Goal: Information Seeking & Learning: Learn about a topic

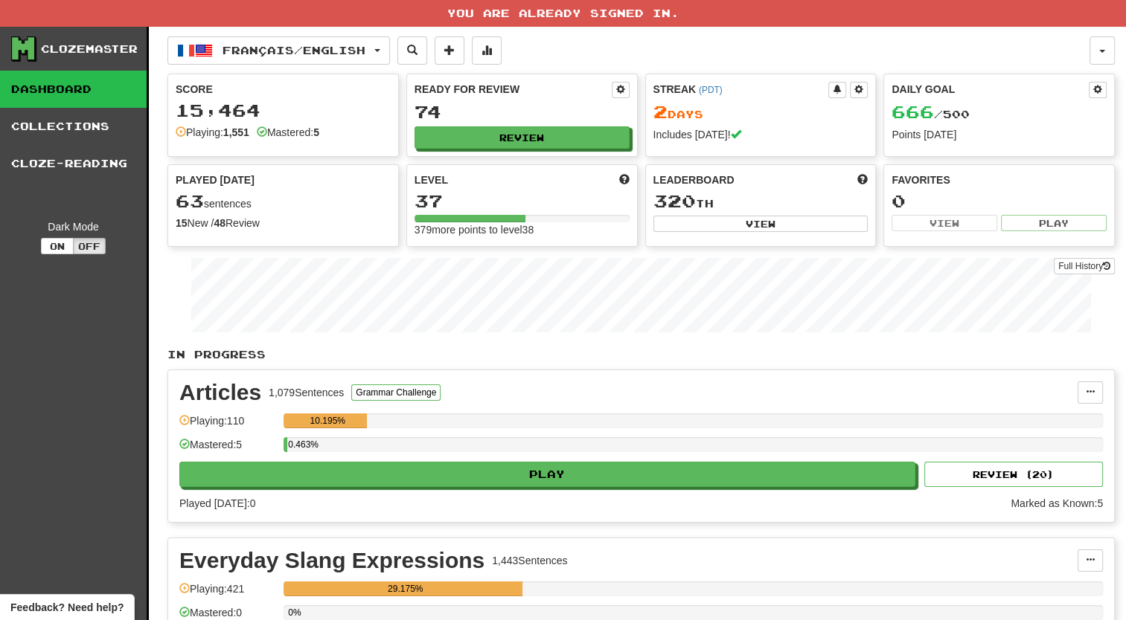
click at [589, 347] on p "In Progress" at bounding box center [640, 354] width 947 height 15
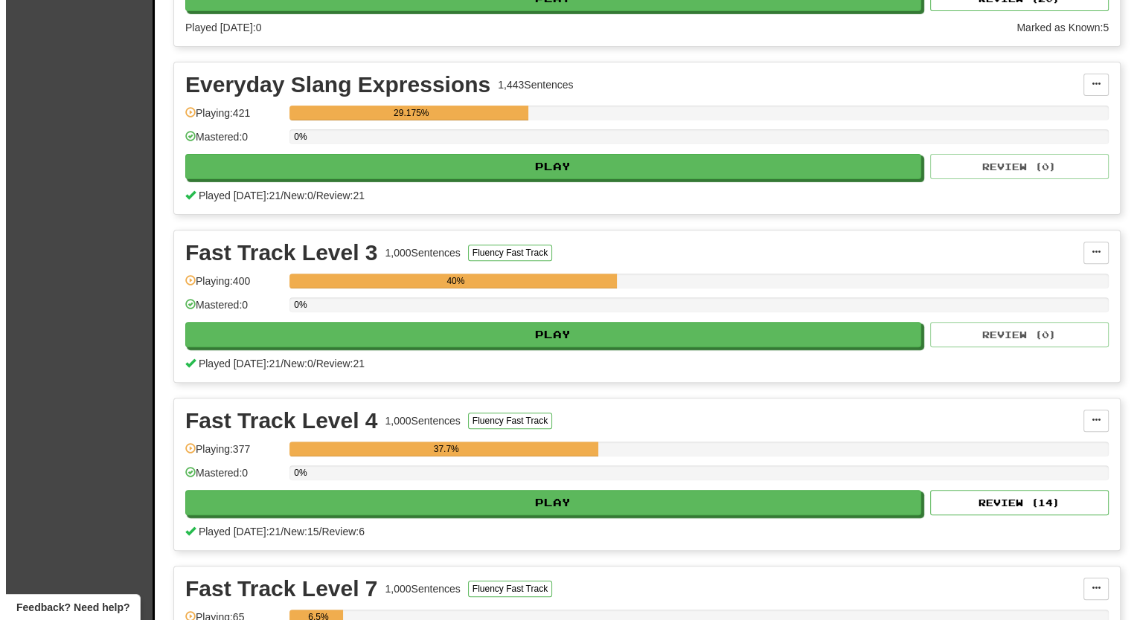
scroll to position [446, 0]
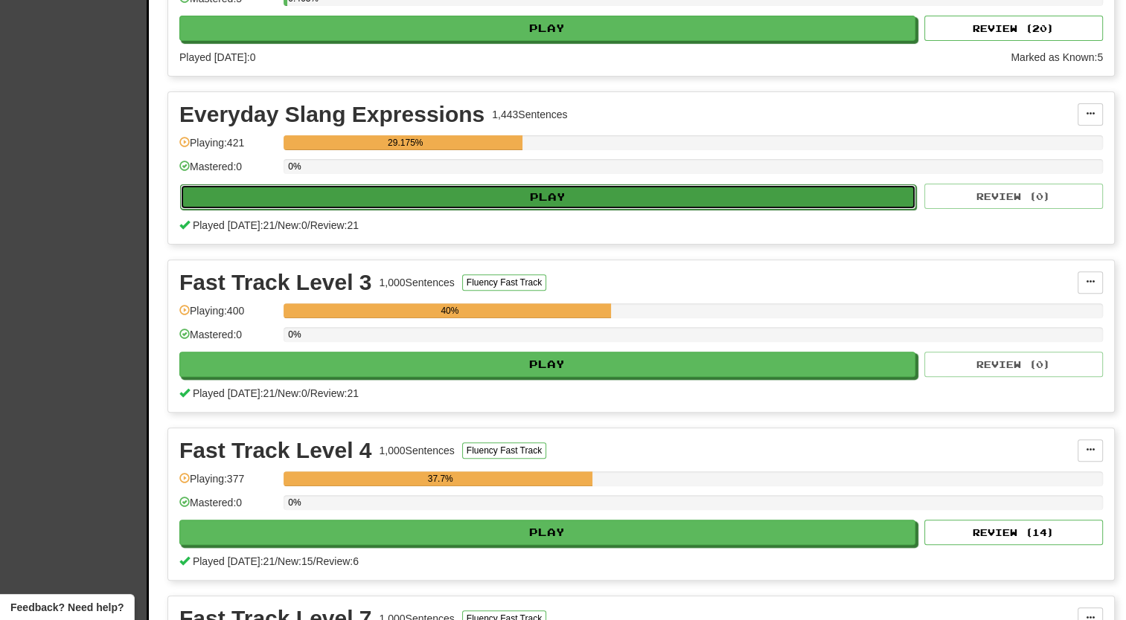
click at [501, 190] on button "Play" at bounding box center [548, 196] width 736 height 25
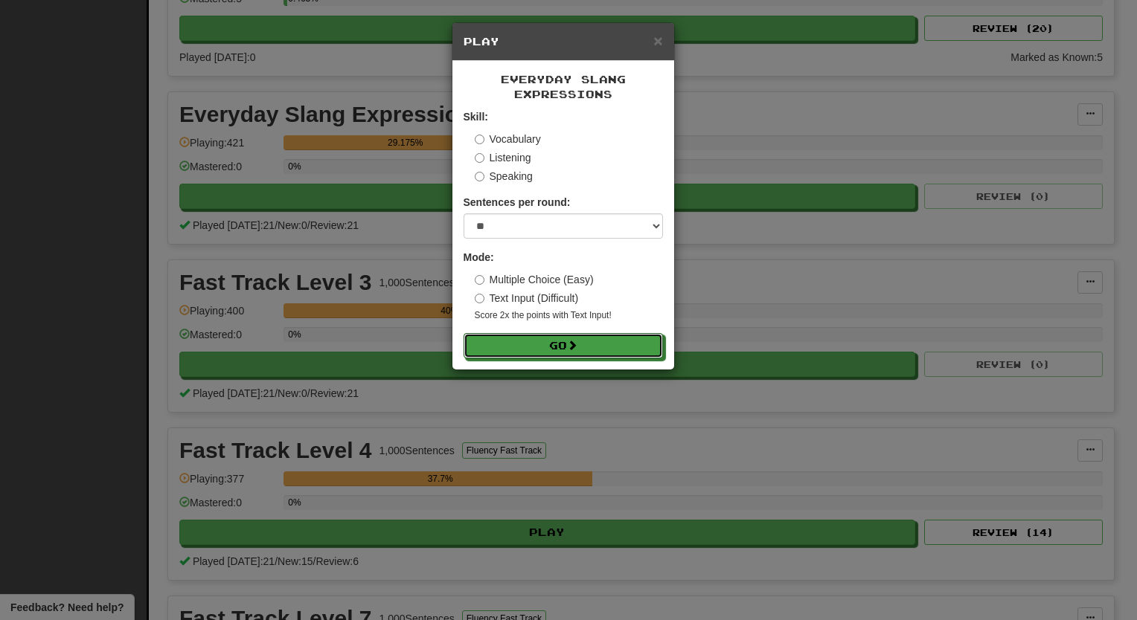
drag, startPoint x: 501, startPoint y: 336, endPoint x: 472, endPoint y: 209, distance: 129.8
click at [472, 209] on form "Skill: Vocabulary Listening Speaking Sentences per round: * ** ** ** ** ** *** …" at bounding box center [562, 233] width 199 height 249
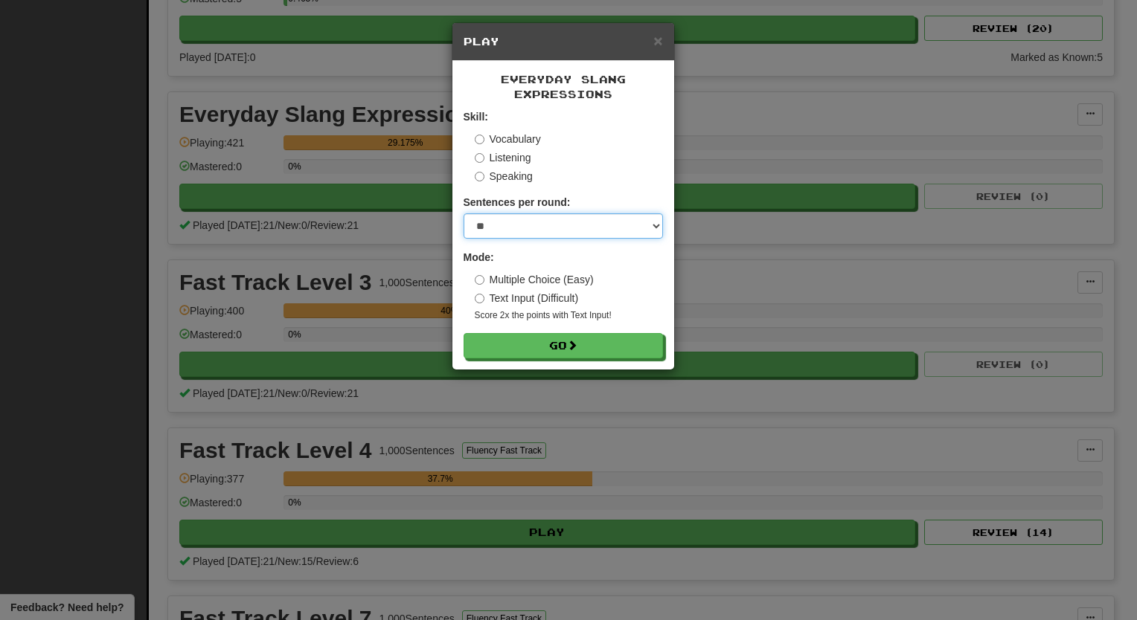
click at [507, 228] on select "* ** ** ** ** ** *** ********" at bounding box center [562, 226] width 199 height 25
select select "**"
click at [463, 214] on select "* ** ** ** ** ** *** ********" at bounding box center [562, 226] width 199 height 25
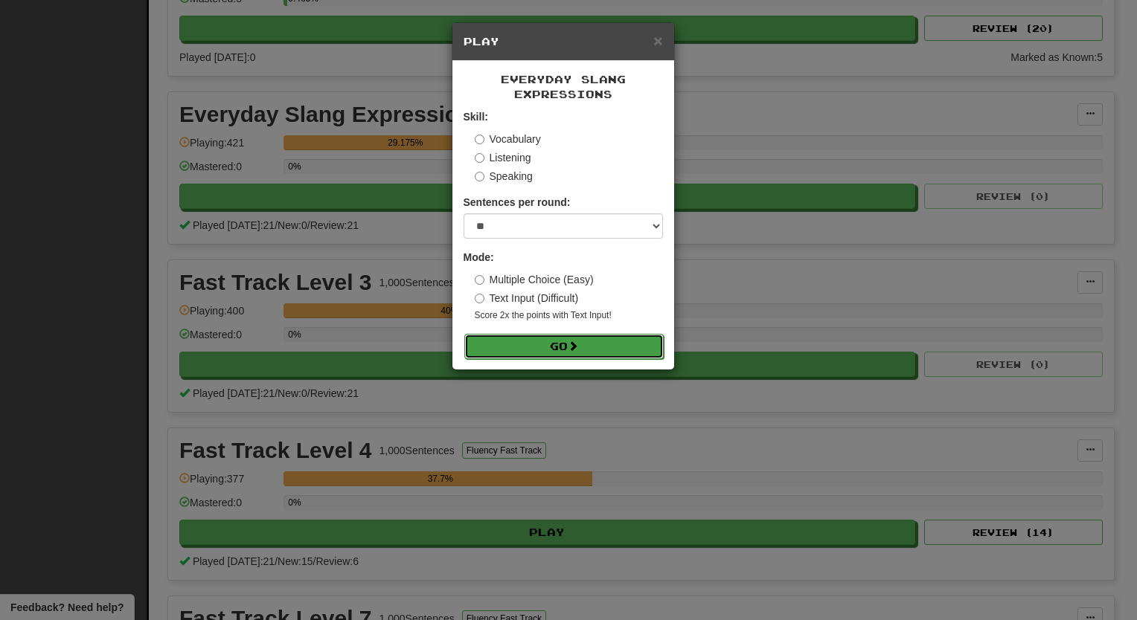
click at [492, 344] on button "Go" at bounding box center [563, 346] width 199 height 25
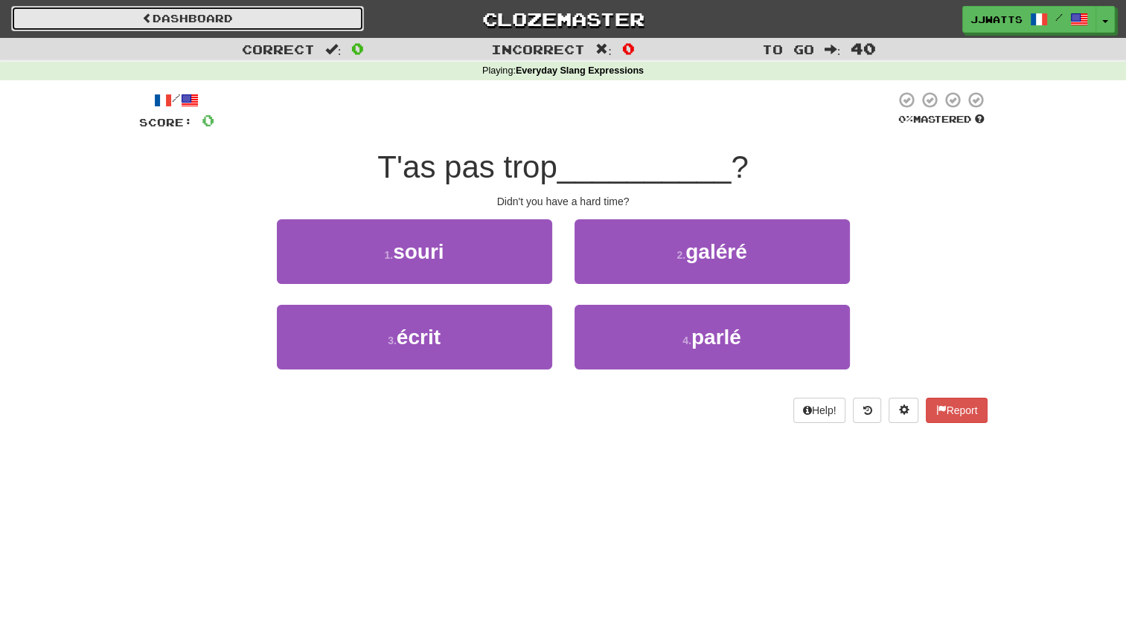
click at [109, 23] on link "Dashboard" at bounding box center [187, 18] width 353 height 25
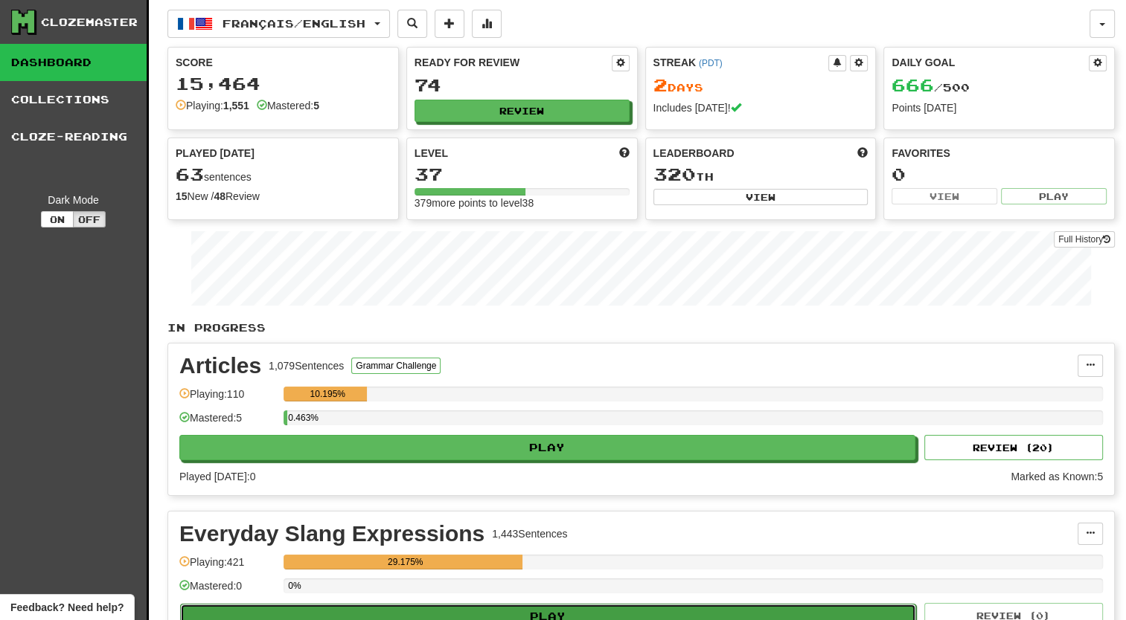
click at [366, 610] on button "Play" at bounding box center [548, 616] width 736 height 25
select select "**"
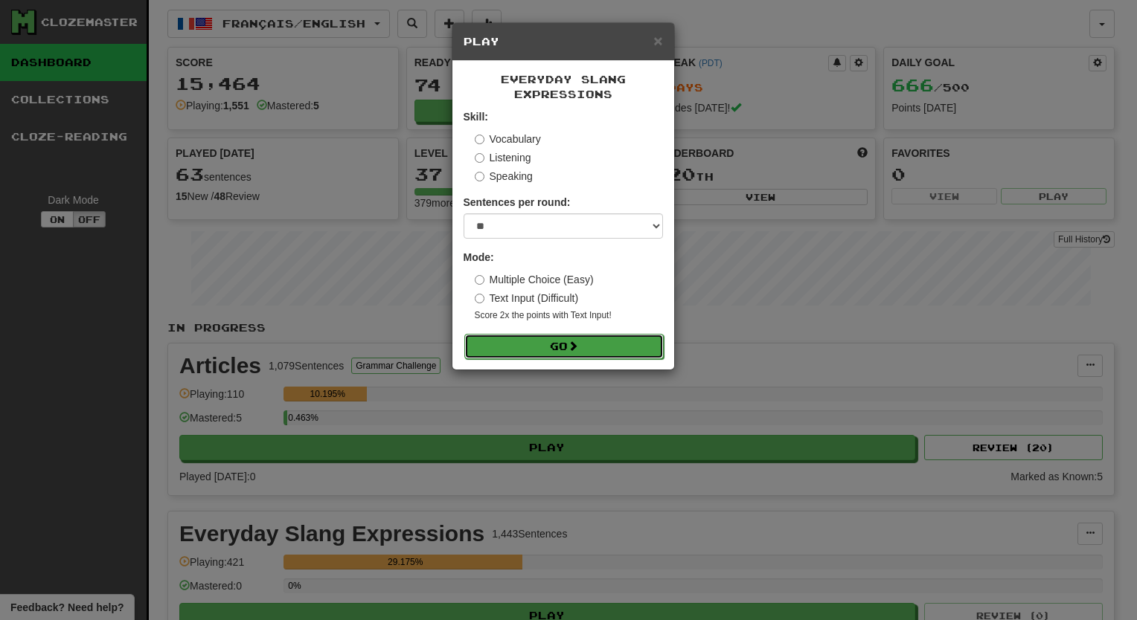
click at [507, 355] on button "Go" at bounding box center [563, 346] width 199 height 25
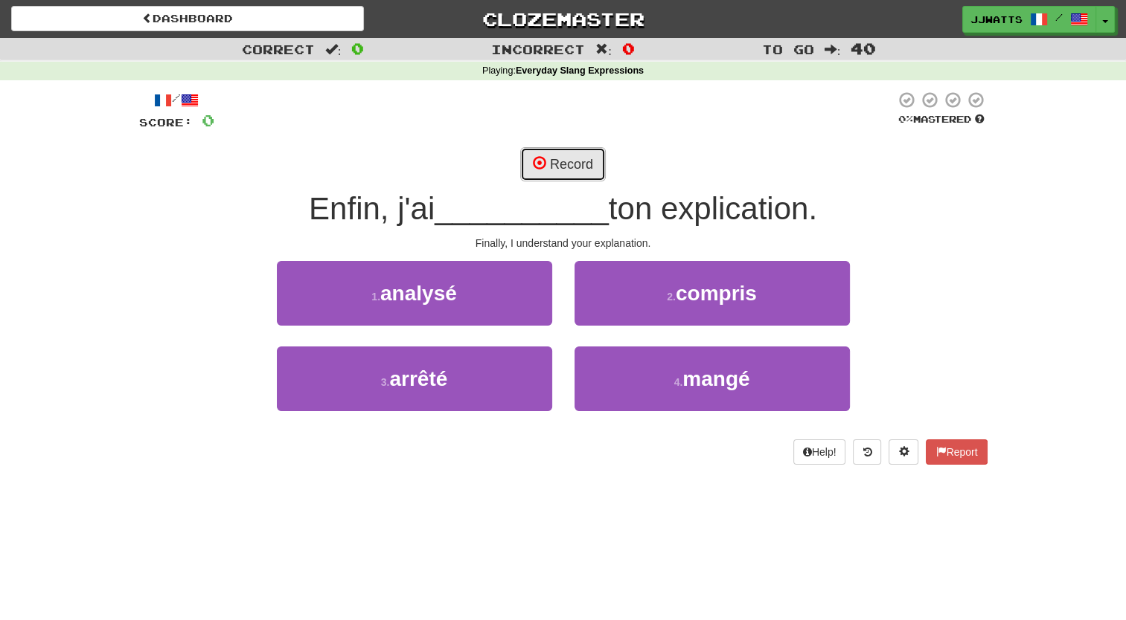
click at [593, 155] on button "Record" at bounding box center [563, 164] width 86 height 34
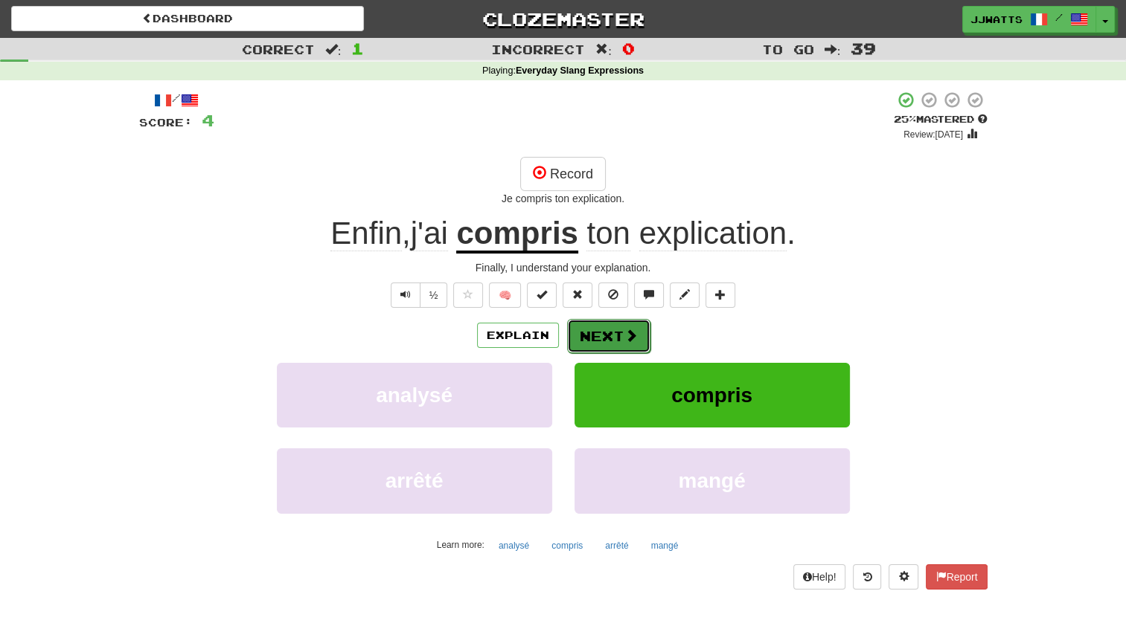
click at [624, 332] on span at bounding box center [630, 335] width 13 height 13
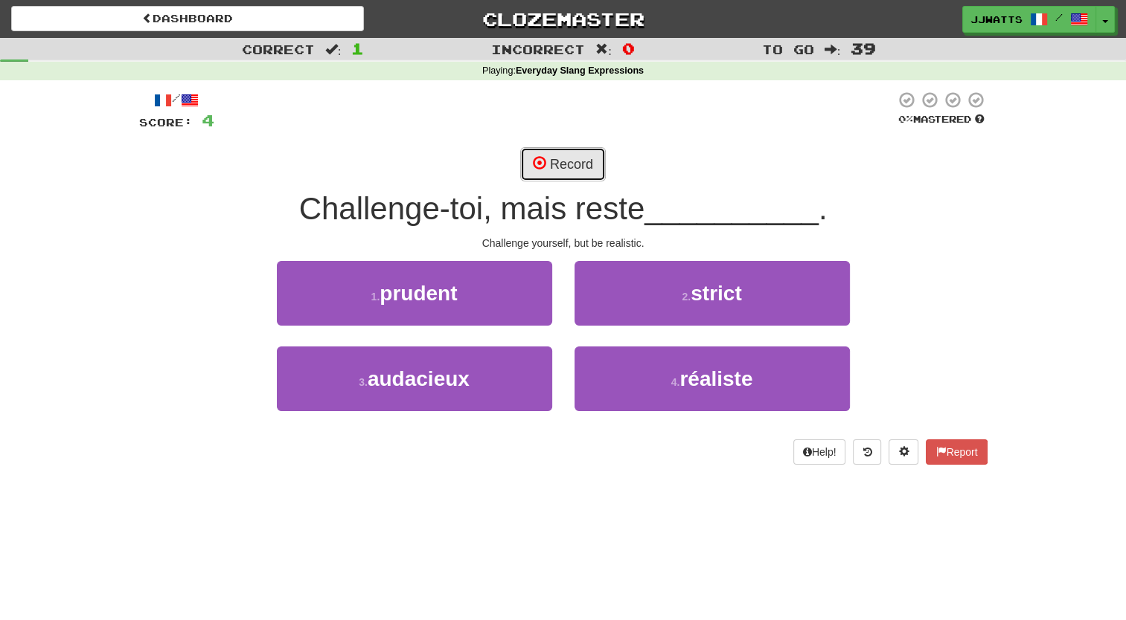
click at [562, 164] on button "Record" at bounding box center [563, 164] width 86 height 34
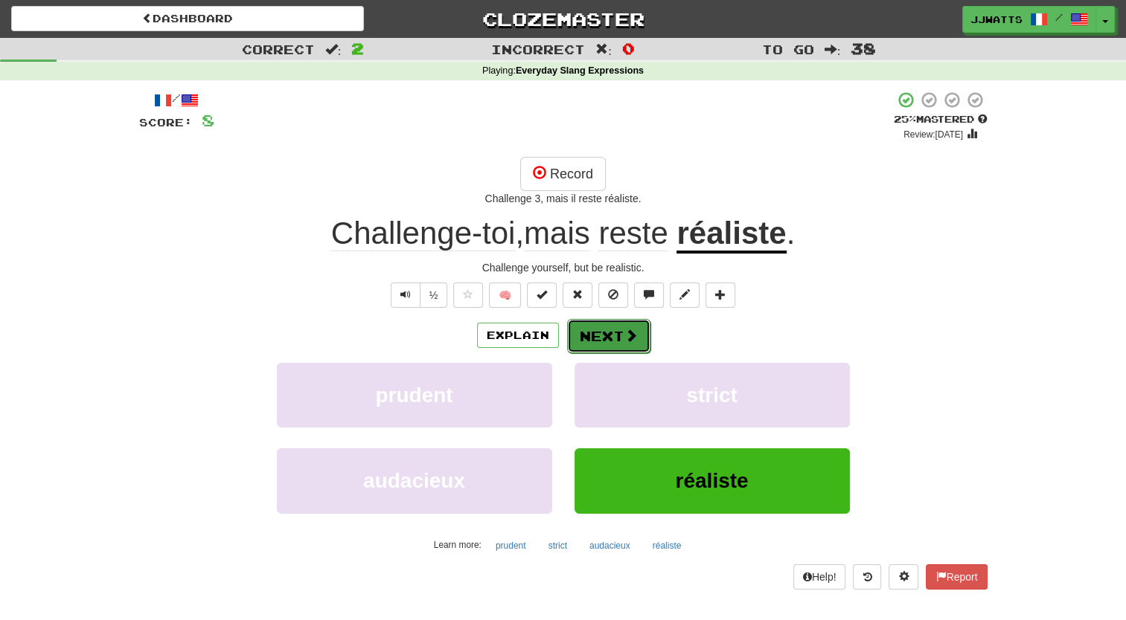
click at [603, 338] on button "Next" at bounding box center [608, 336] width 83 height 34
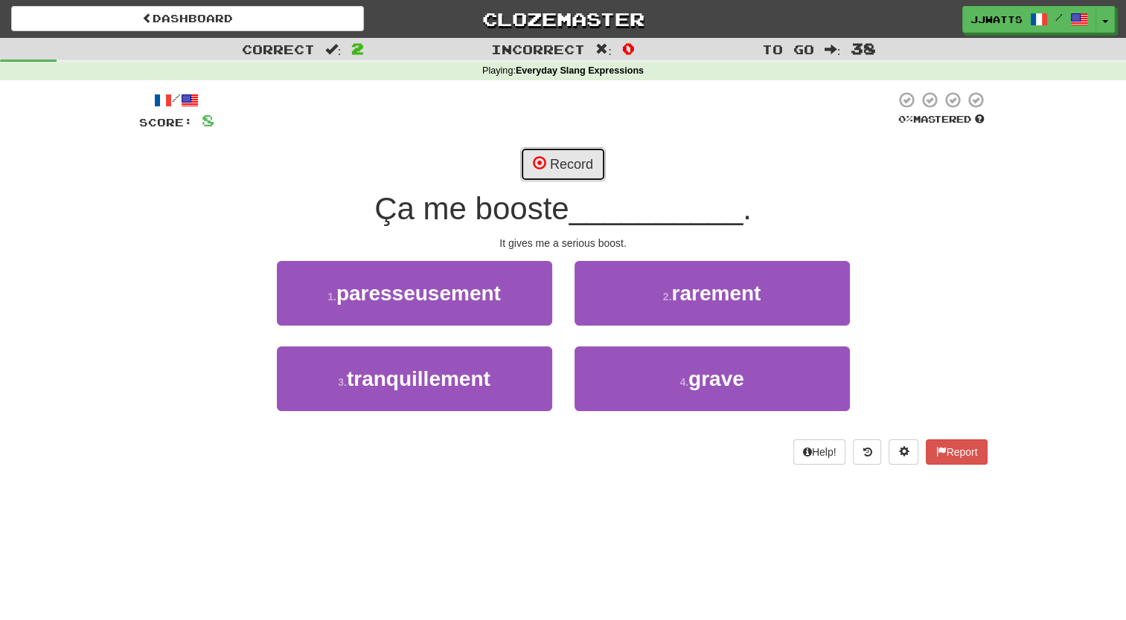
click at [562, 164] on button "Record" at bounding box center [563, 164] width 86 height 34
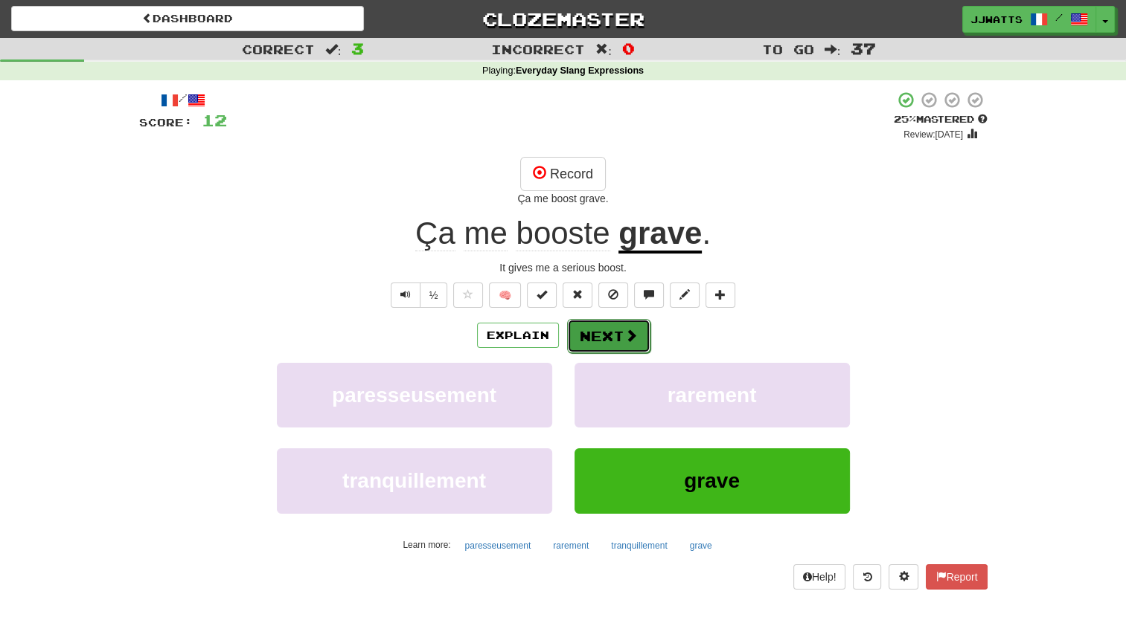
click at [589, 332] on button "Next" at bounding box center [608, 336] width 83 height 34
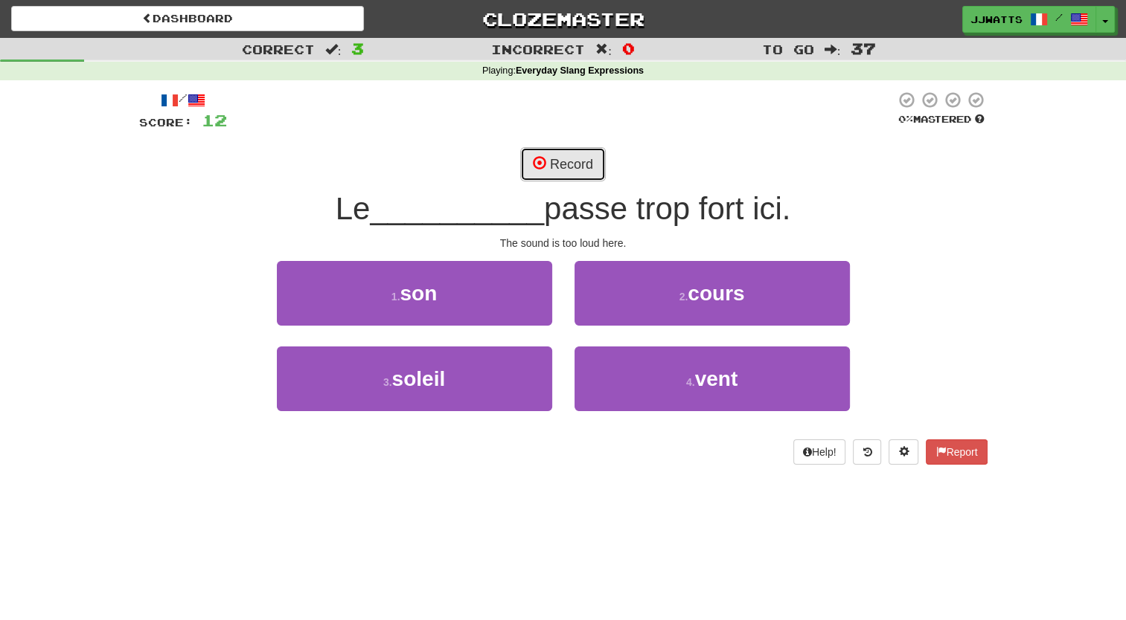
click at [564, 164] on button "Record" at bounding box center [563, 164] width 86 height 34
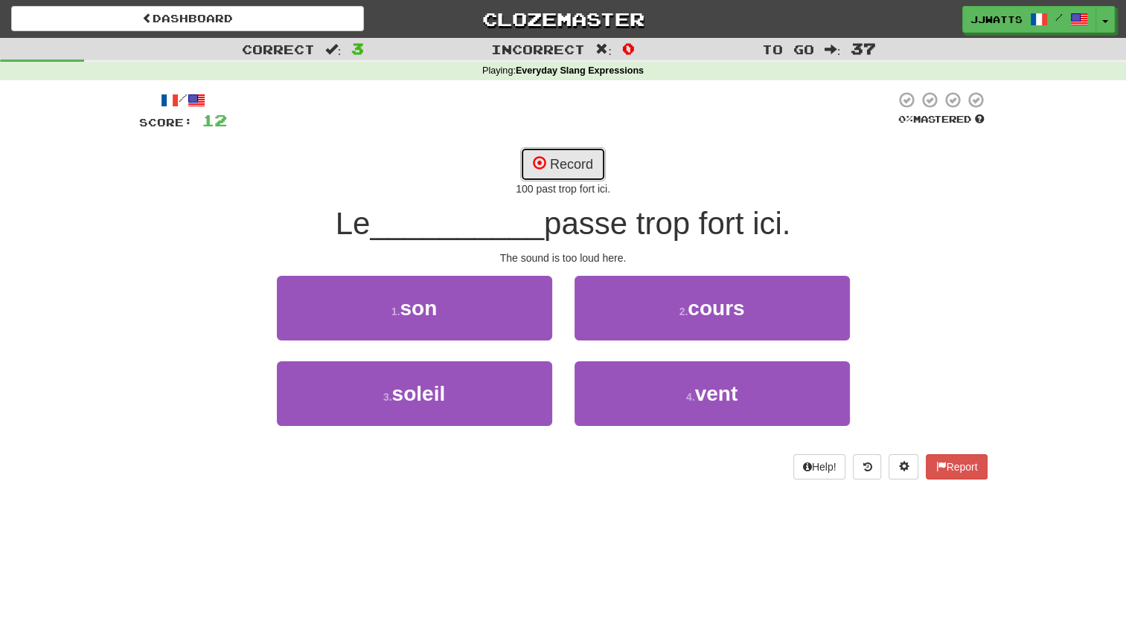
click at [564, 164] on button "Record" at bounding box center [563, 164] width 86 height 34
click at [572, 168] on button "Record" at bounding box center [563, 164] width 86 height 34
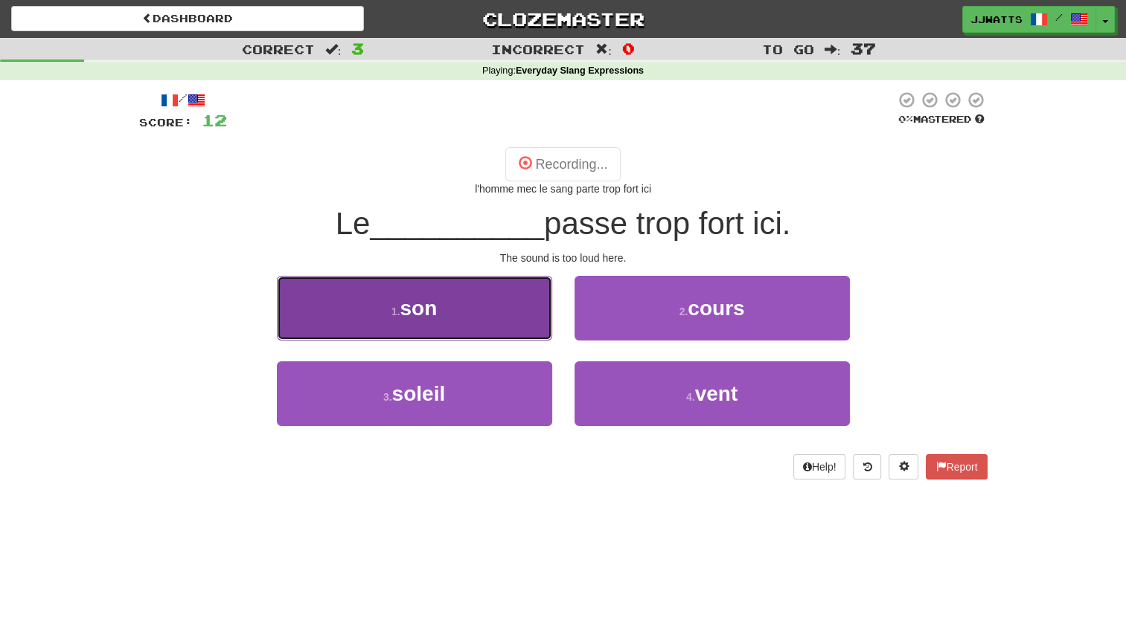
click at [446, 325] on button "1 . son" at bounding box center [414, 308] width 275 height 65
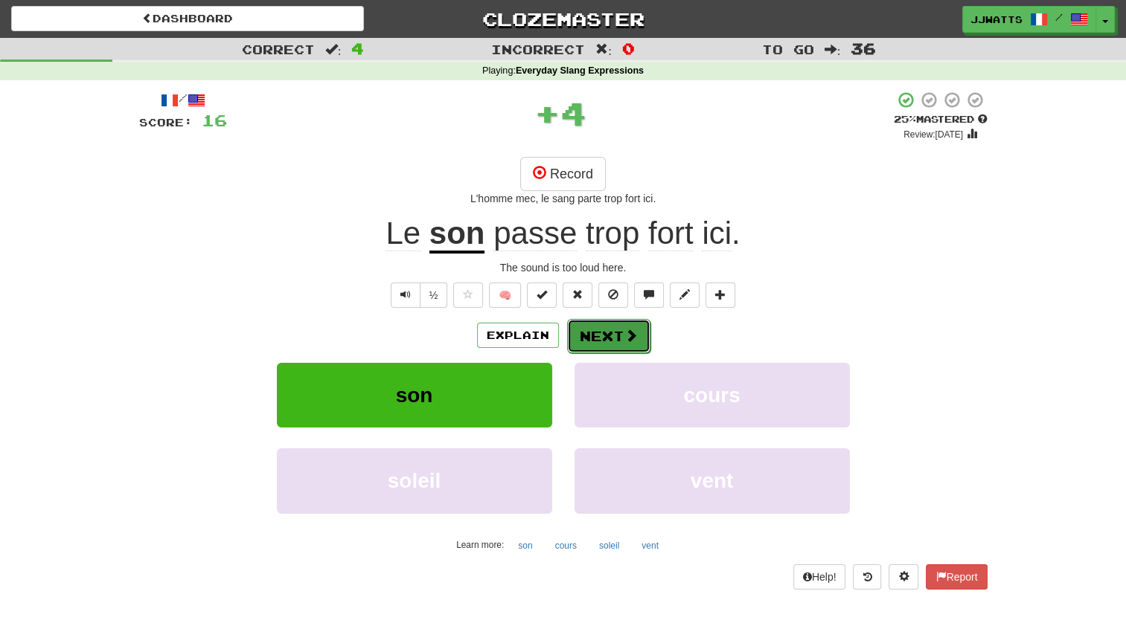
click at [597, 327] on button "Next" at bounding box center [608, 336] width 83 height 34
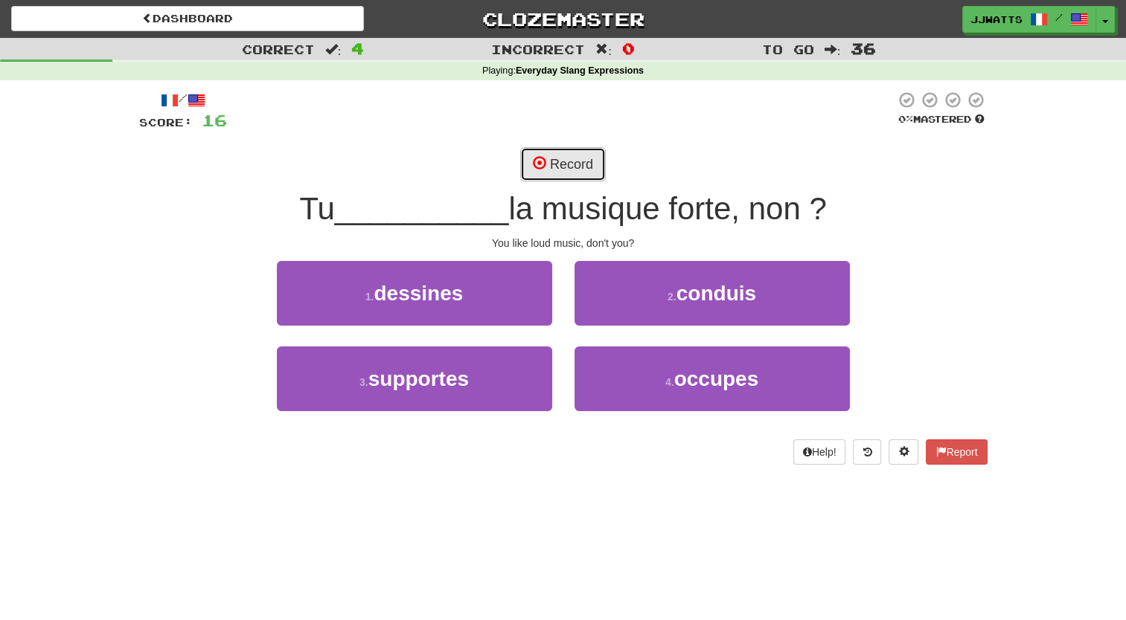
click at [563, 159] on button "Record" at bounding box center [563, 164] width 86 height 34
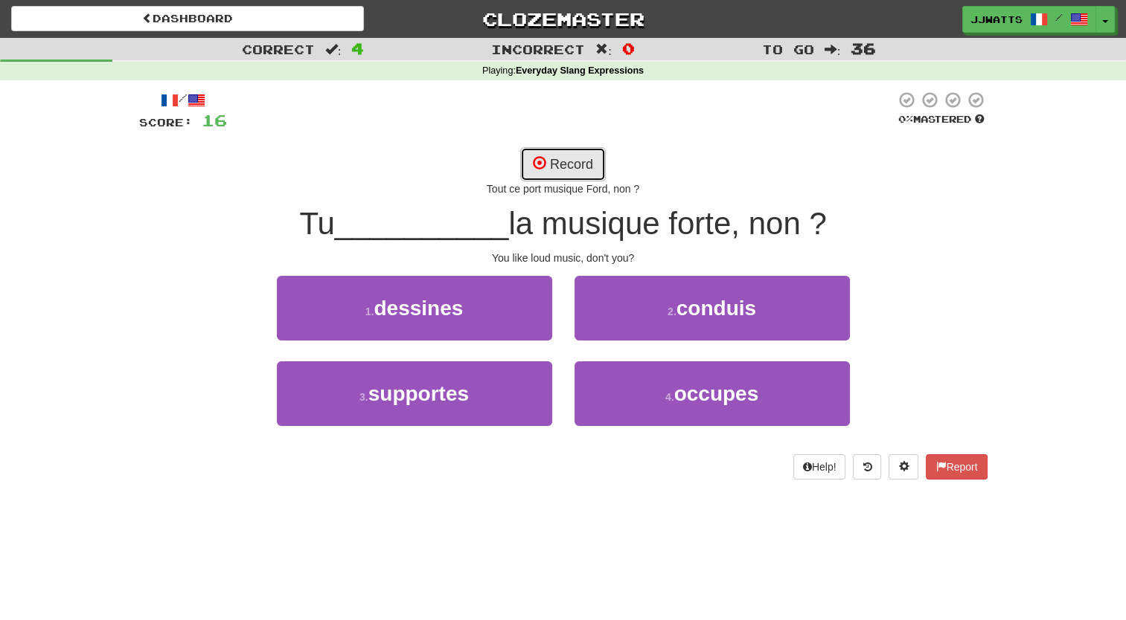
click at [563, 159] on button "Record" at bounding box center [563, 164] width 86 height 34
drag, startPoint x: 563, startPoint y: 159, endPoint x: 533, endPoint y: 161, distance: 29.8
click at [533, 161] on span at bounding box center [539, 162] width 13 height 13
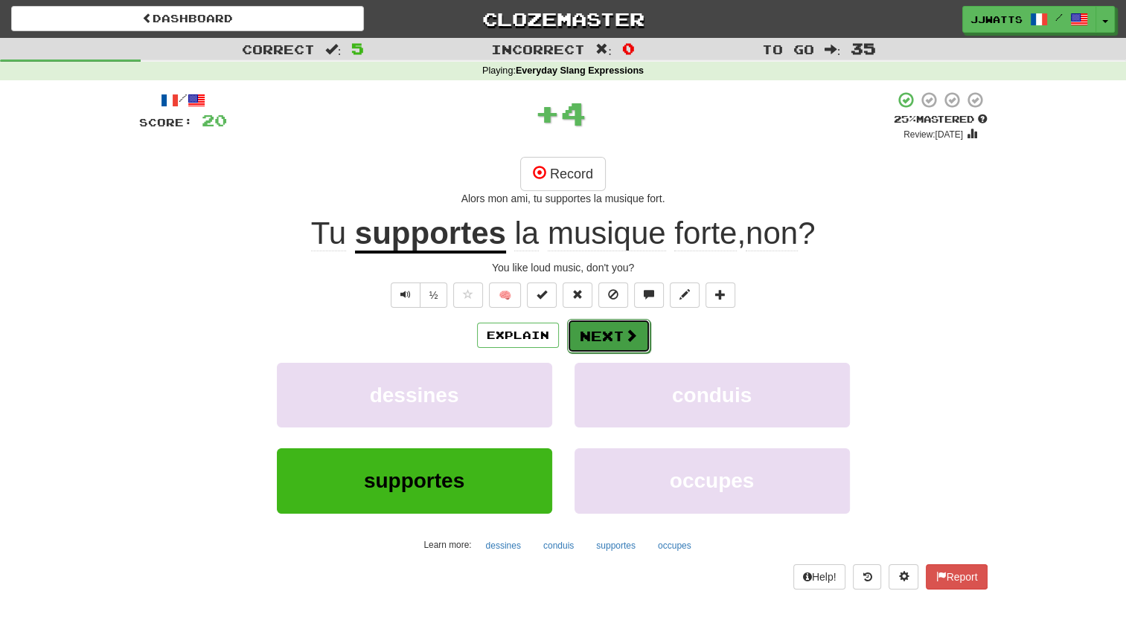
click at [588, 338] on button "Next" at bounding box center [608, 336] width 83 height 34
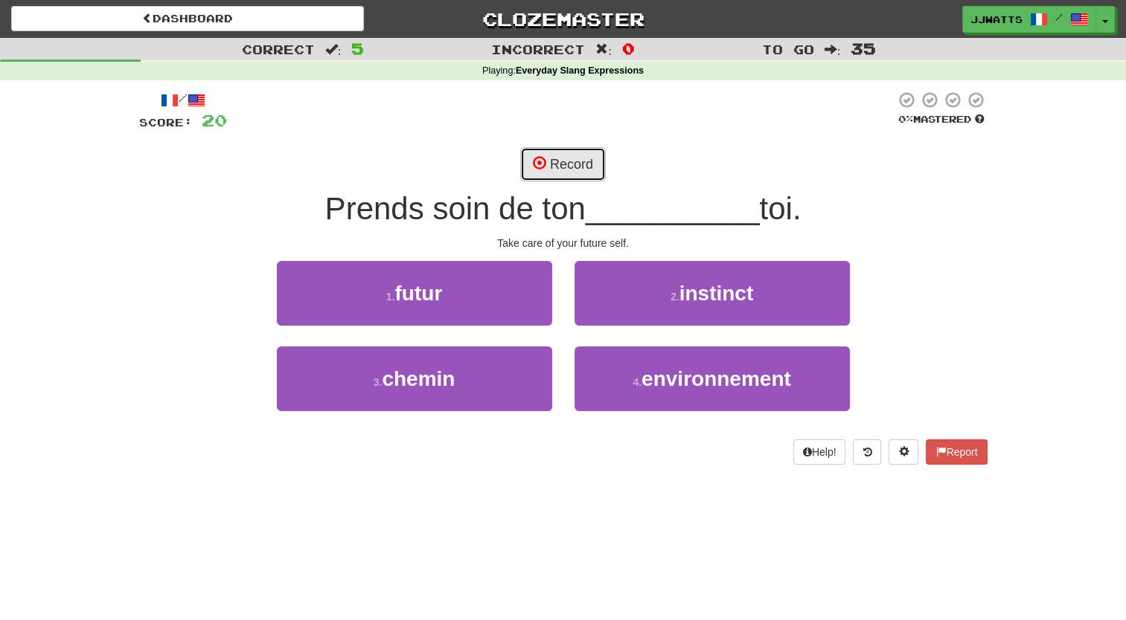
click at [555, 158] on button "Record" at bounding box center [563, 164] width 86 height 34
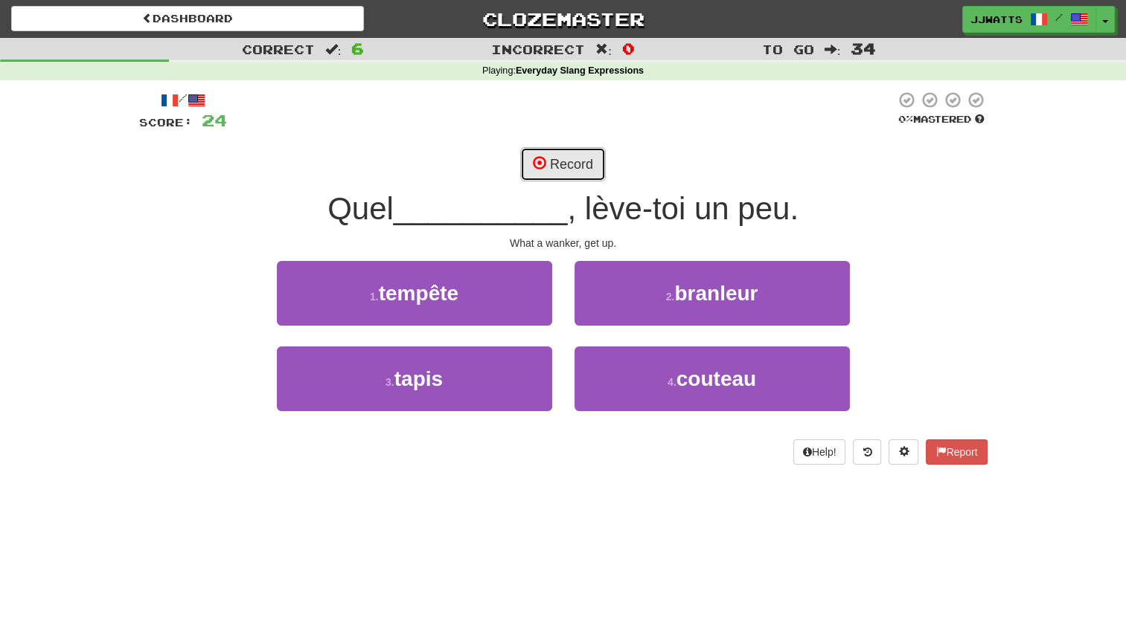
click at [564, 165] on button "Record" at bounding box center [563, 164] width 86 height 34
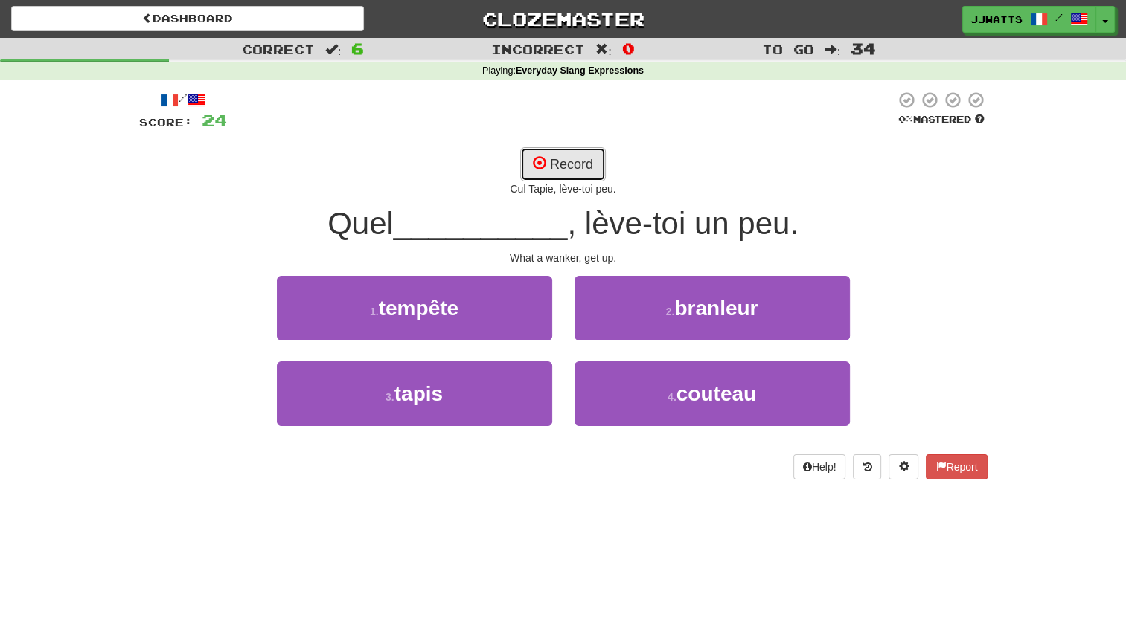
click at [541, 162] on span at bounding box center [539, 162] width 13 height 13
click at [569, 177] on button "Record" at bounding box center [563, 164] width 86 height 34
click at [553, 169] on button "Record" at bounding box center [563, 164] width 86 height 34
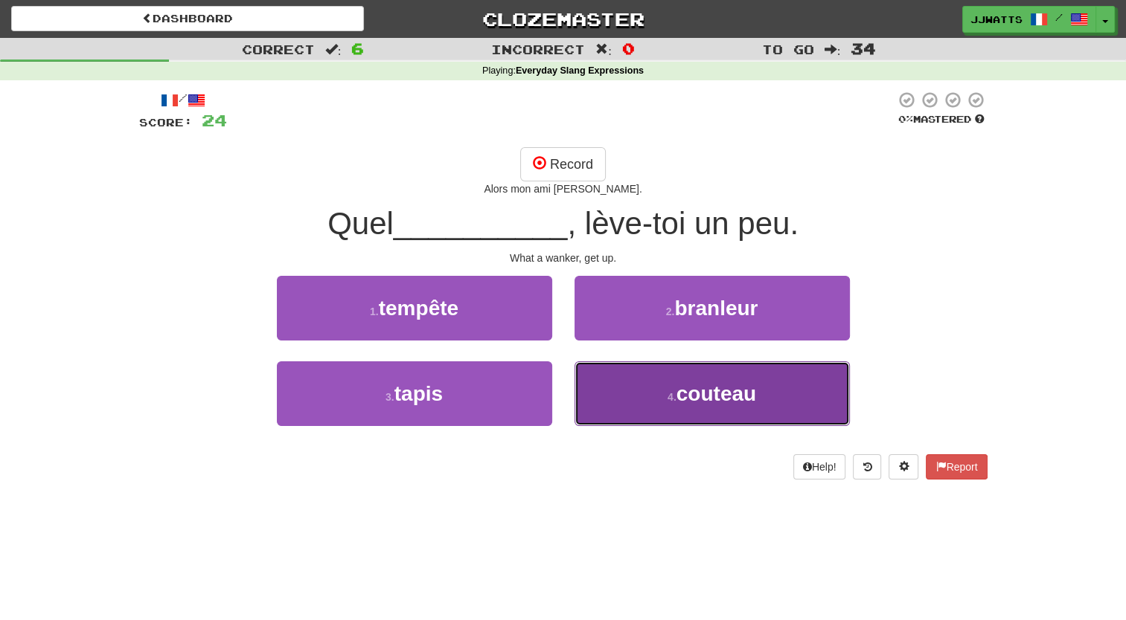
click at [690, 383] on span "couteau" at bounding box center [716, 393] width 80 height 23
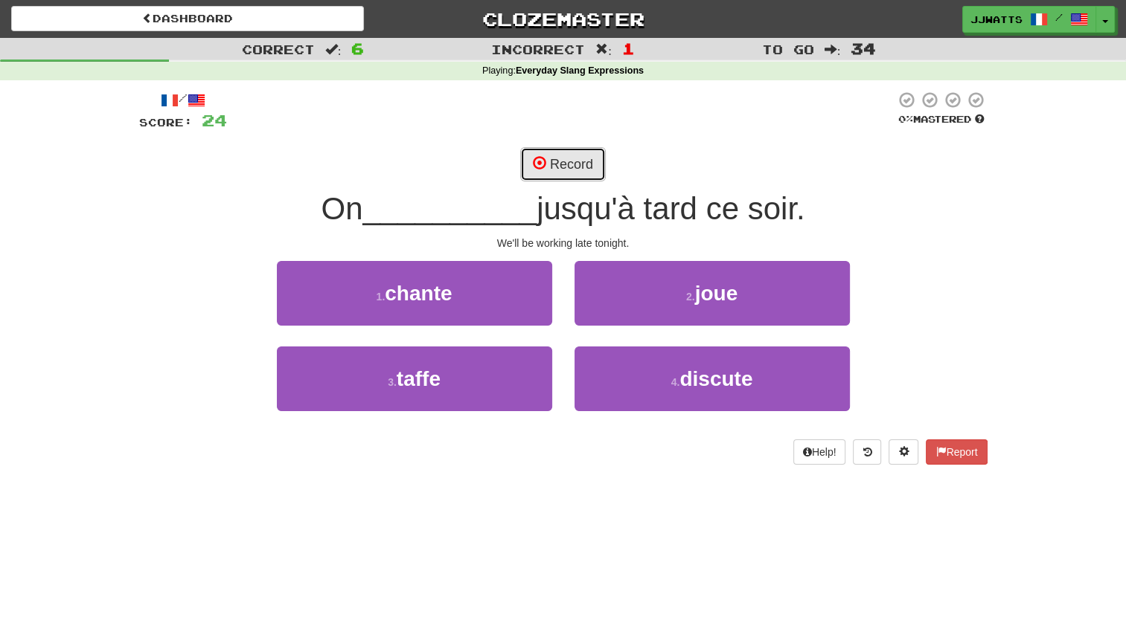
click at [550, 169] on button "Record" at bounding box center [563, 164] width 86 height 34
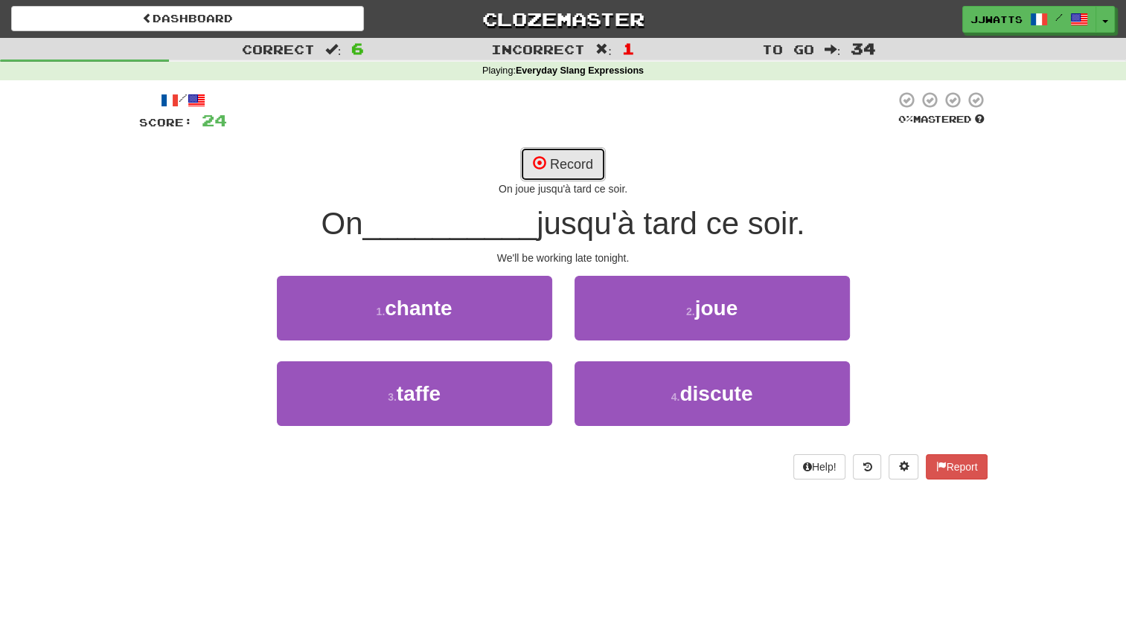
click at [566, 163] on button "Record" at bounding box center [563, 164] width 86 height 34
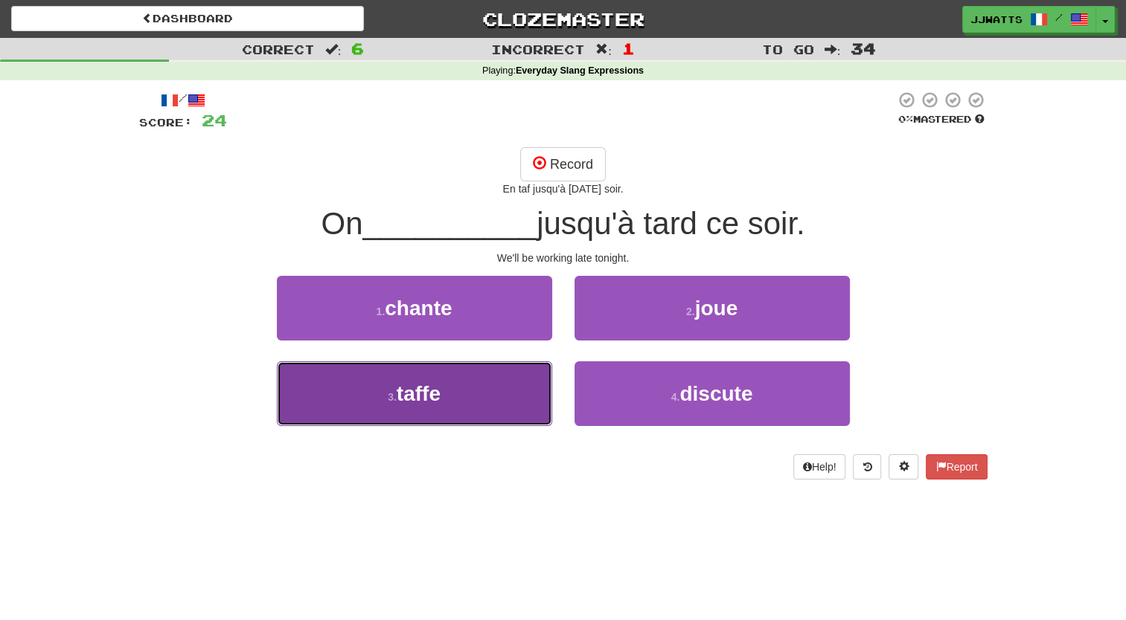
click at [470, 383] on button "3 . taffe" at bounding box center [414, 394] width 275 height 65
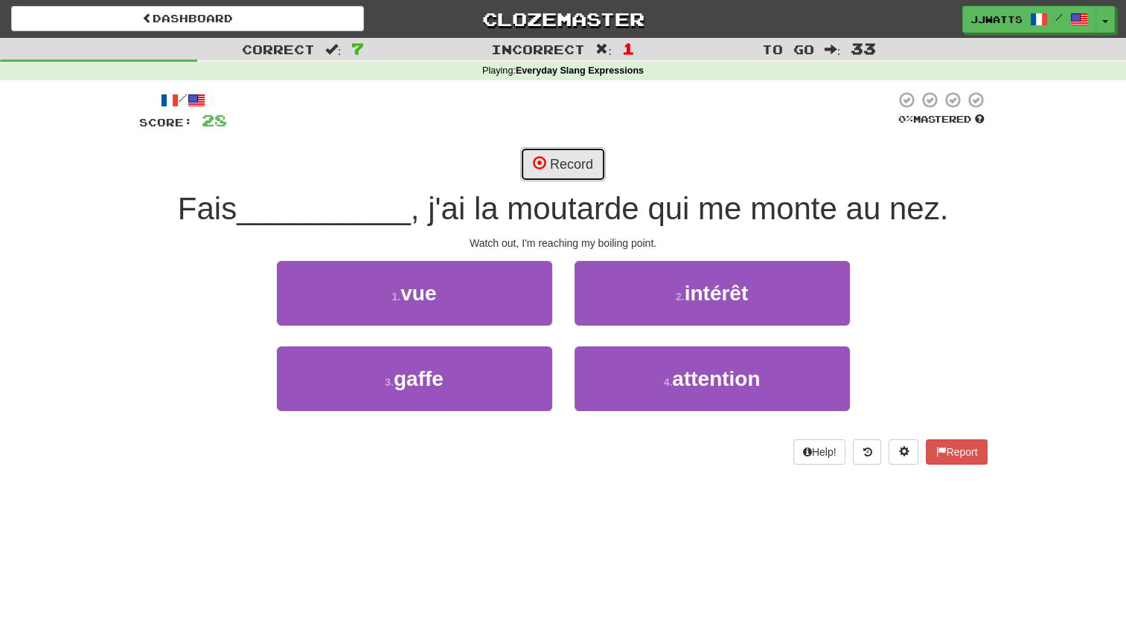
click at [563, 180] on button "Record" at bounding box center [563, 164] width 86 height 34
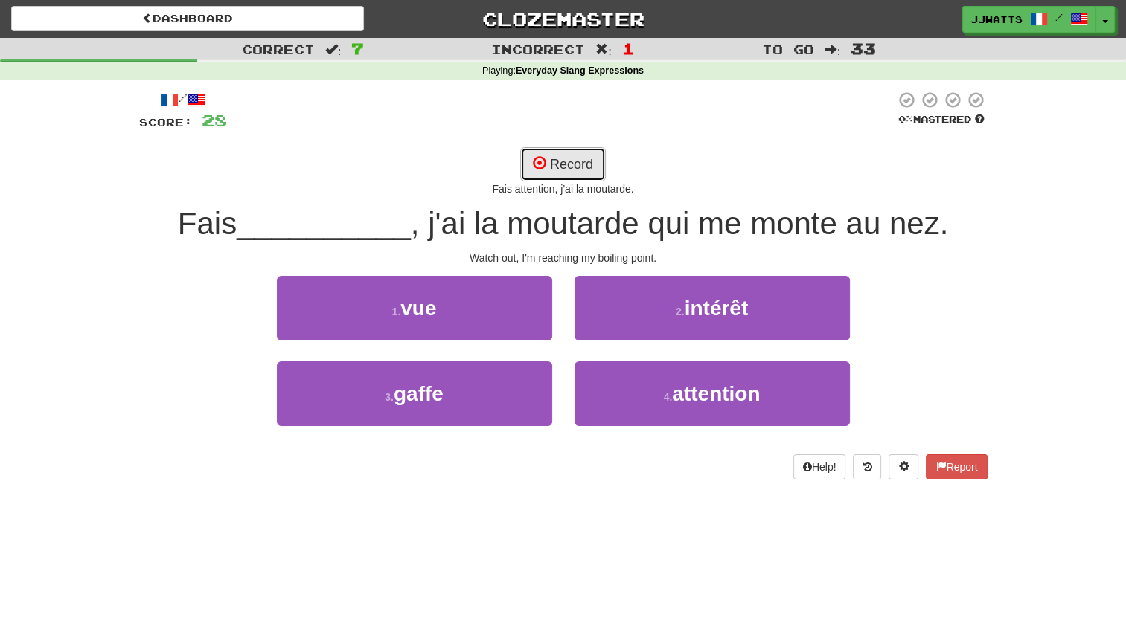
click at [557, 164] on button "Record" at bounding box center [563, 164] width 86 height 34
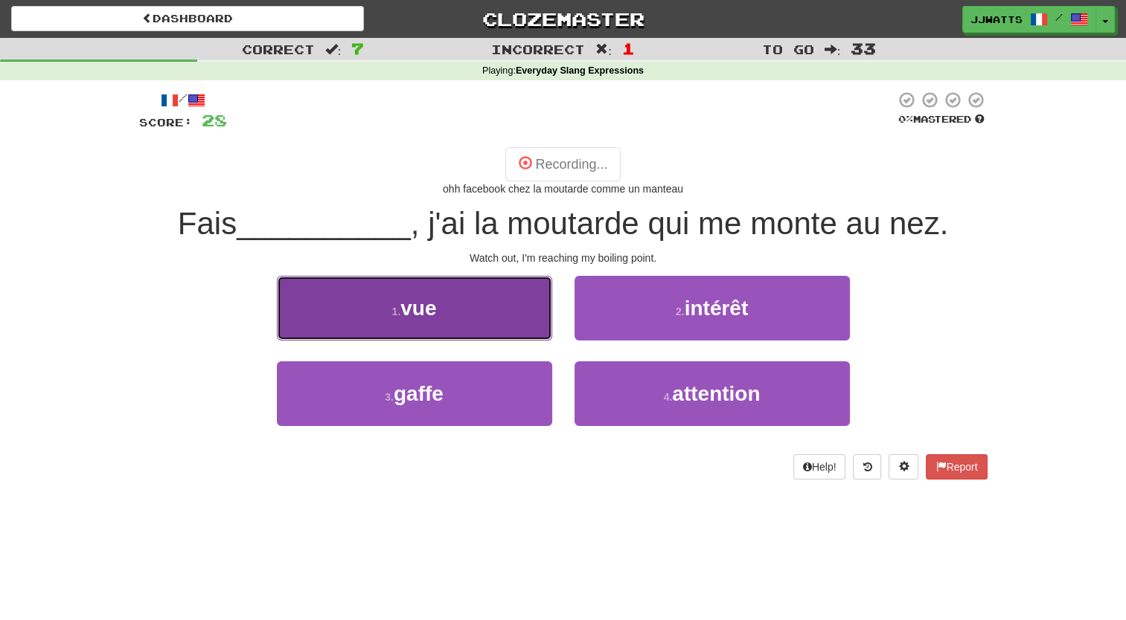
click at [414, 310] on span "vue" at bounding box center [418, 308] width 36 height 23
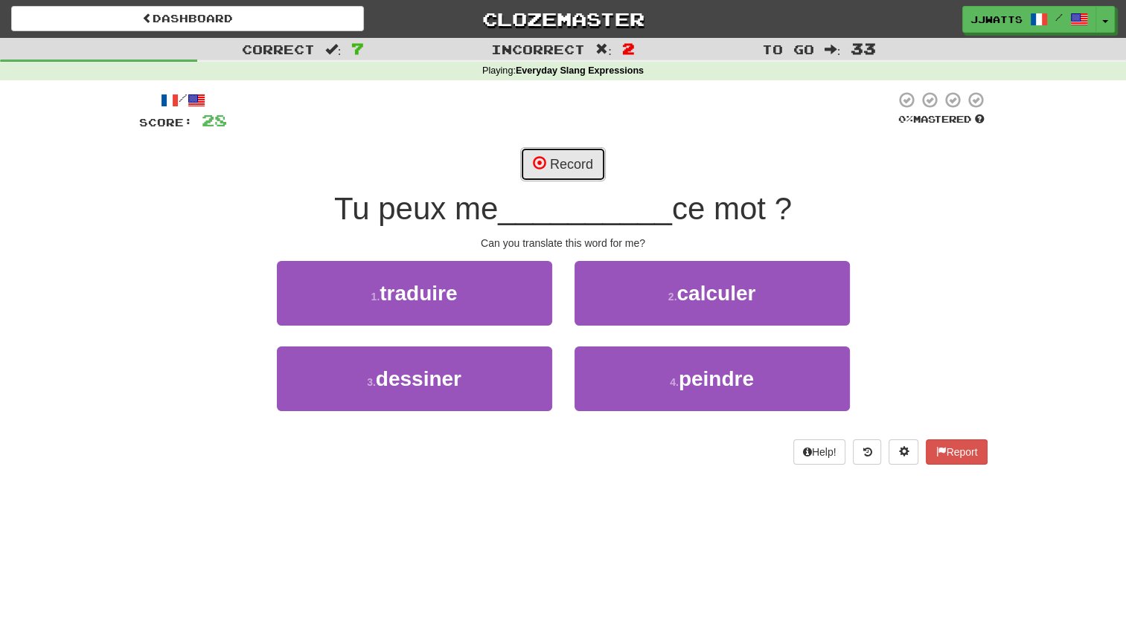
click at [589, 157] on button "Record" at bounding box center [563, 164] width 86 height 34
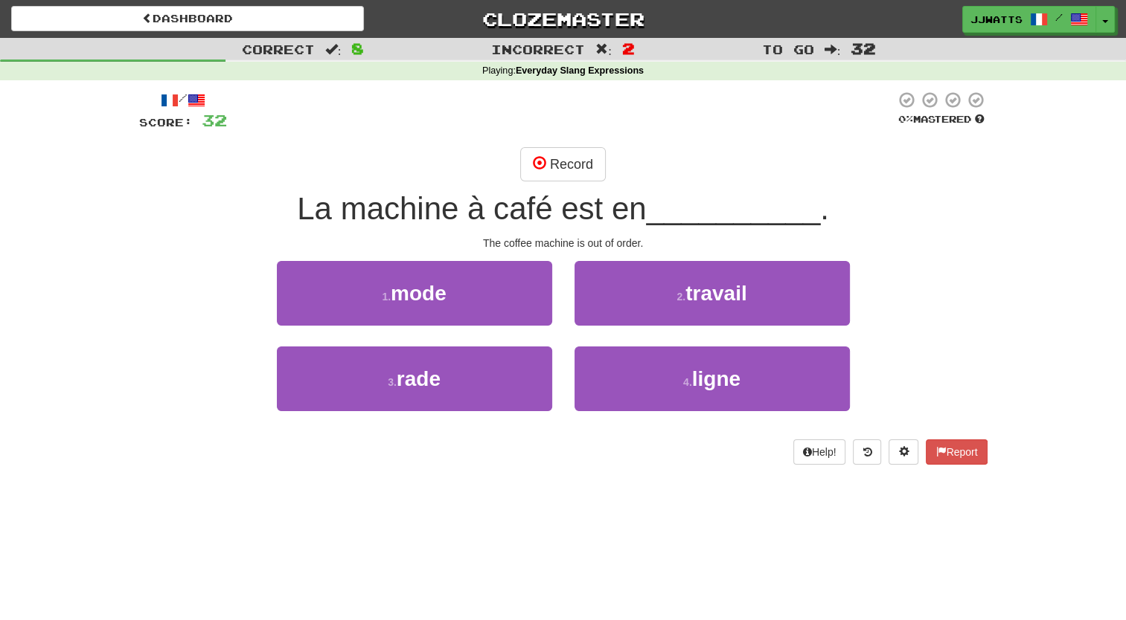
click at [571, 144] on div "/ Score: 32 0 % Mastered Record La machine à café est en __________ . The coffe…" at bounding box center [563, 278] width 848 height 374
click at [567, 167] on button "Record" at bounding box center [563, 164] width 86 height 34
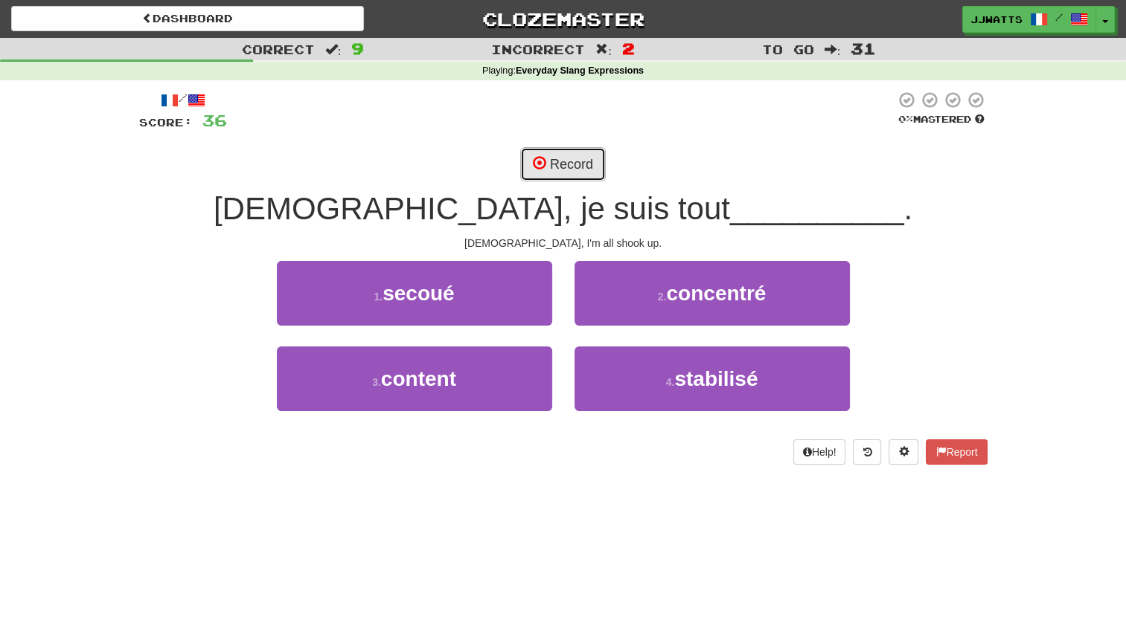
click at [553, 166] on button "Record" at bounding box center [563, 164] width 86 height 34
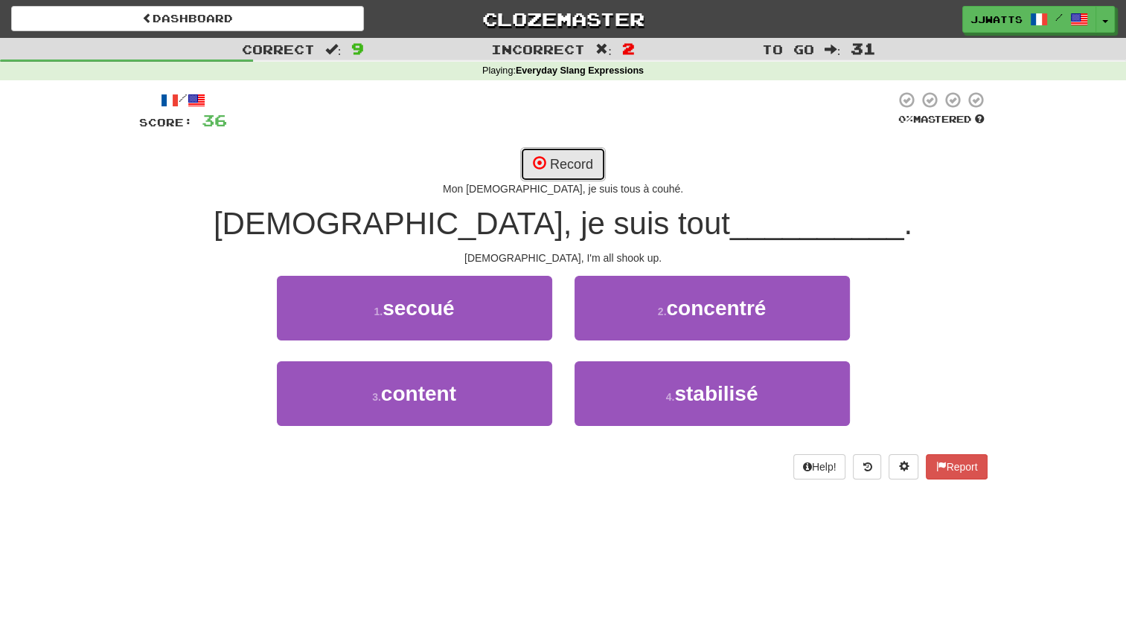
click at [553, 166] on button "Record" at bounding box center [563, 164] width 86 height 34
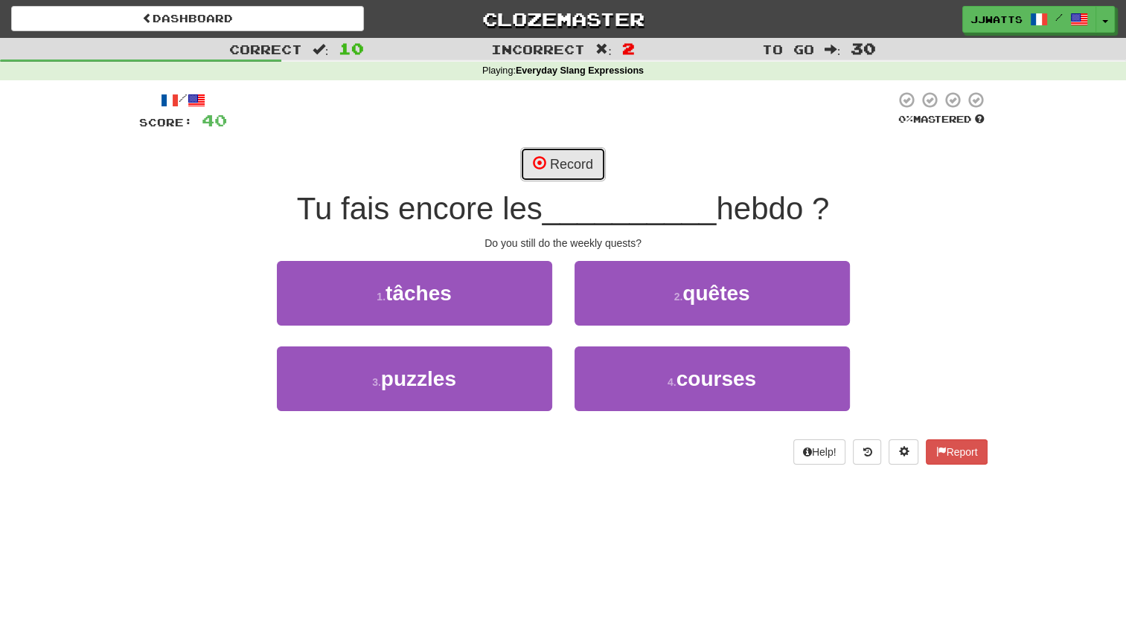
click at [586, 156] on button "Record" at bounding box center [563, 164] width 86 height 34
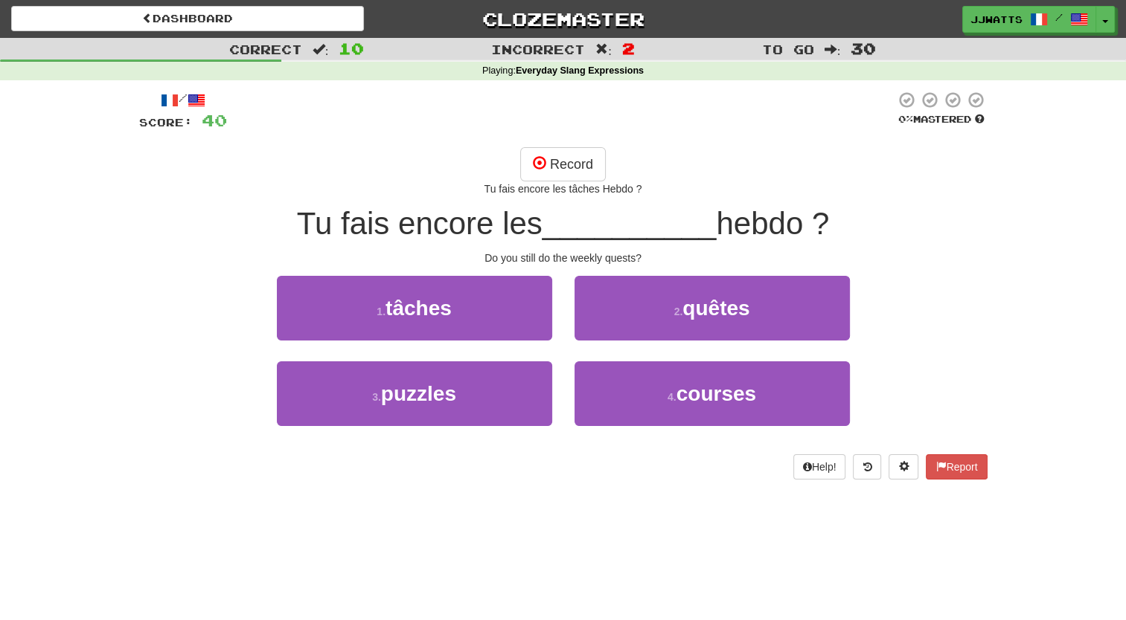
click at [562, 144] on div "/ Score: 40 0 % Mastered Record Tu fais encore les tâches Hebdo ? Tu fais encor…" at bounding box center [563, 285] width 848 height 389
click at [567, 157] on button "Record" at bounding box center [563, 164] width 86 height 34
drag, startPoint x: 567, startPoint y: 157, endPoint x: 539, endPoint y: 169, distance: 30.0
click at [539, 169] on span at bounding box center [539, 162] width 13 height 13
click at [566, 167] on button "Record" at bounding box center [563, 164] width 86 height 34
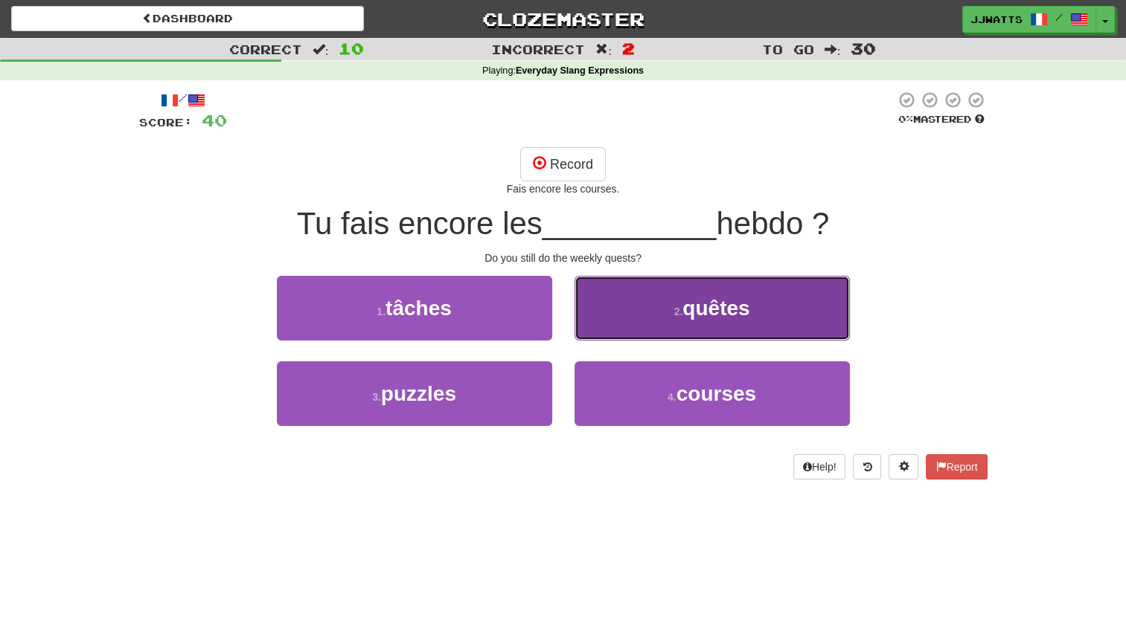
click at [632, 283] on button "2 . quêtes" at bounding box center [711, 308] width 275 height 65
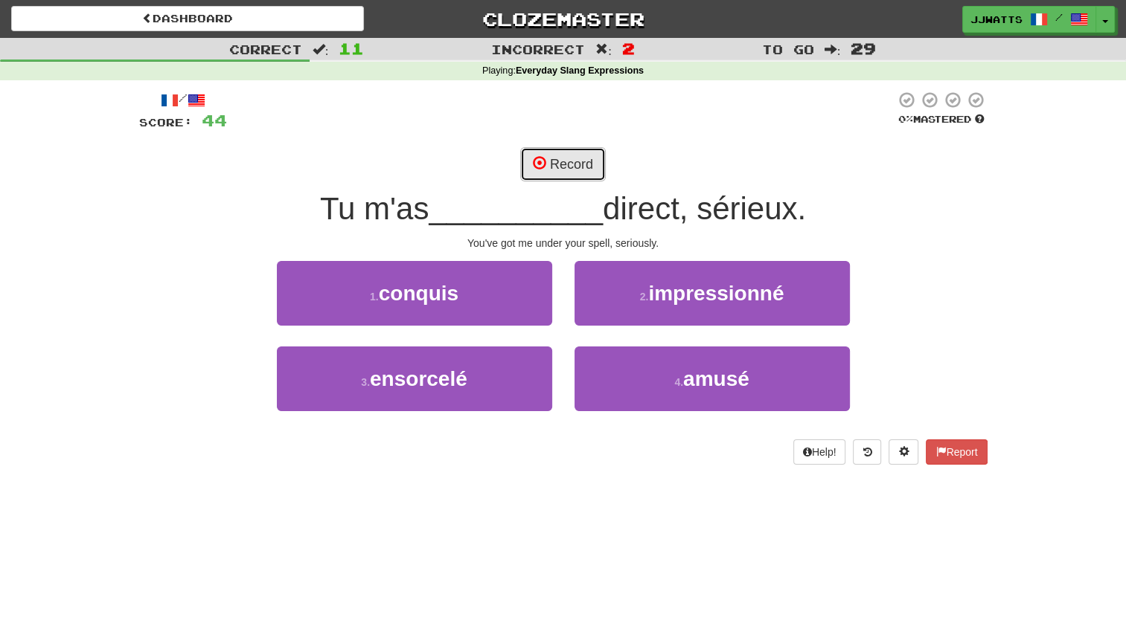
click at [565, 169] on button "Record" at bounding box center [563, 164] width 86 height 34
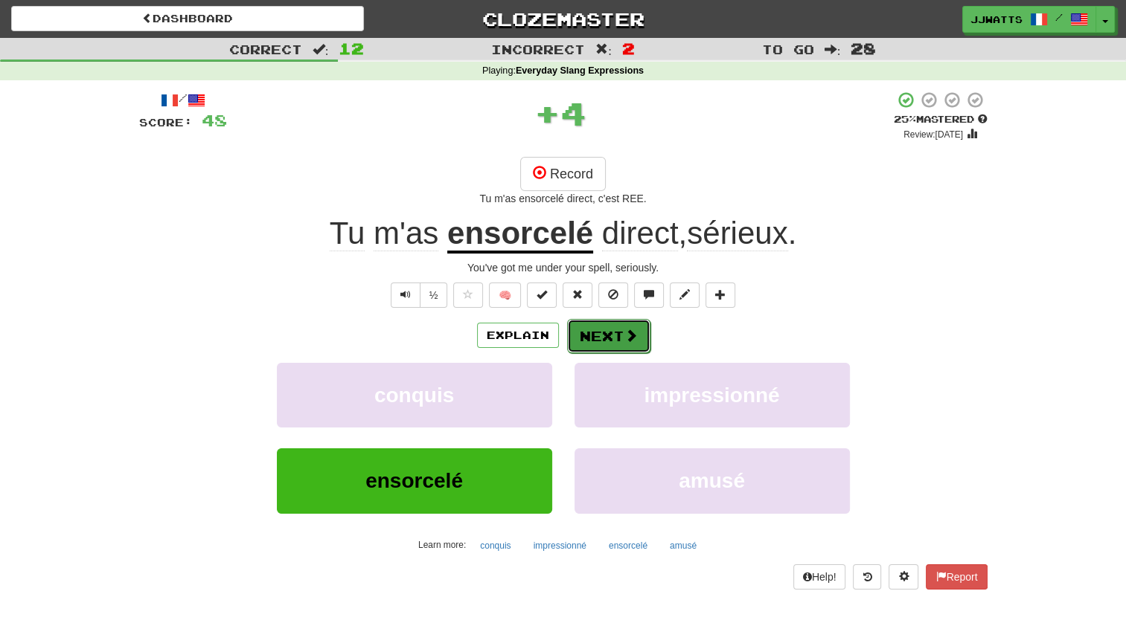
click at [611, 333] on button "Next" at bounding box center [608, 336] width 83 height 34
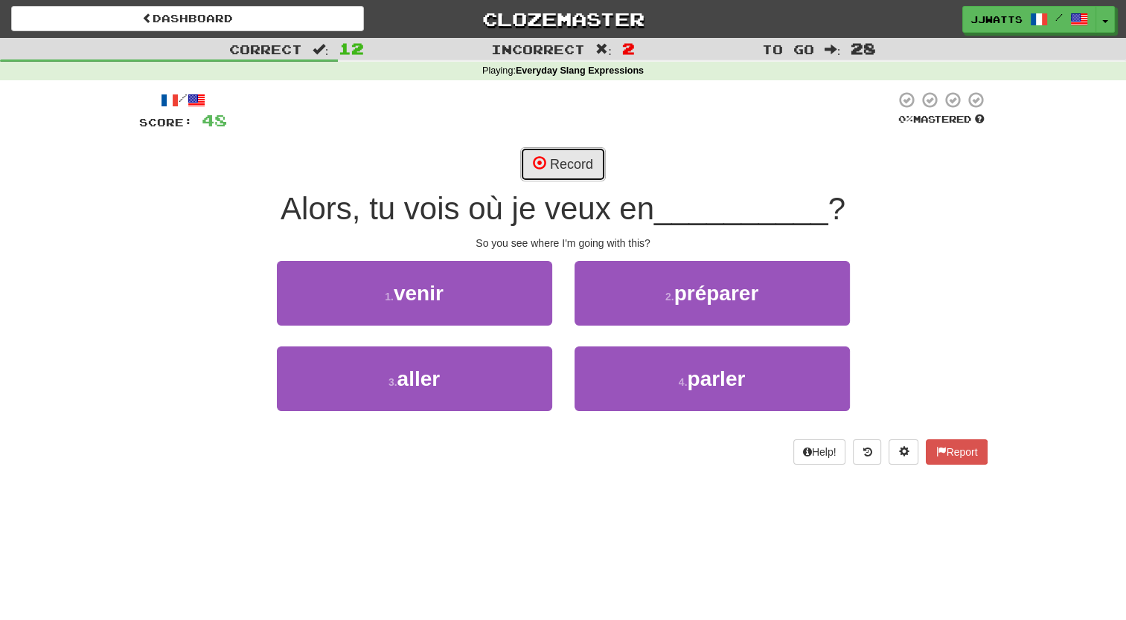
click at [582, 160] on button "Record" at bounding box center [563, 164] width 86 height 34
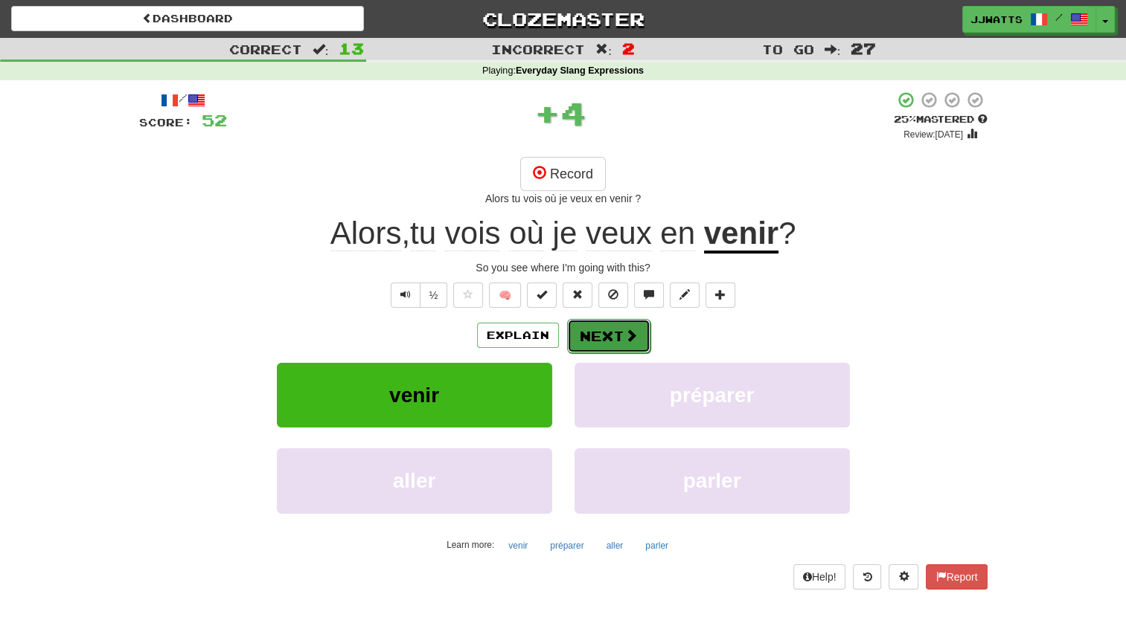
click at [580, 336] on button "Next" at bounding box center [608, 336] width 83 height 34
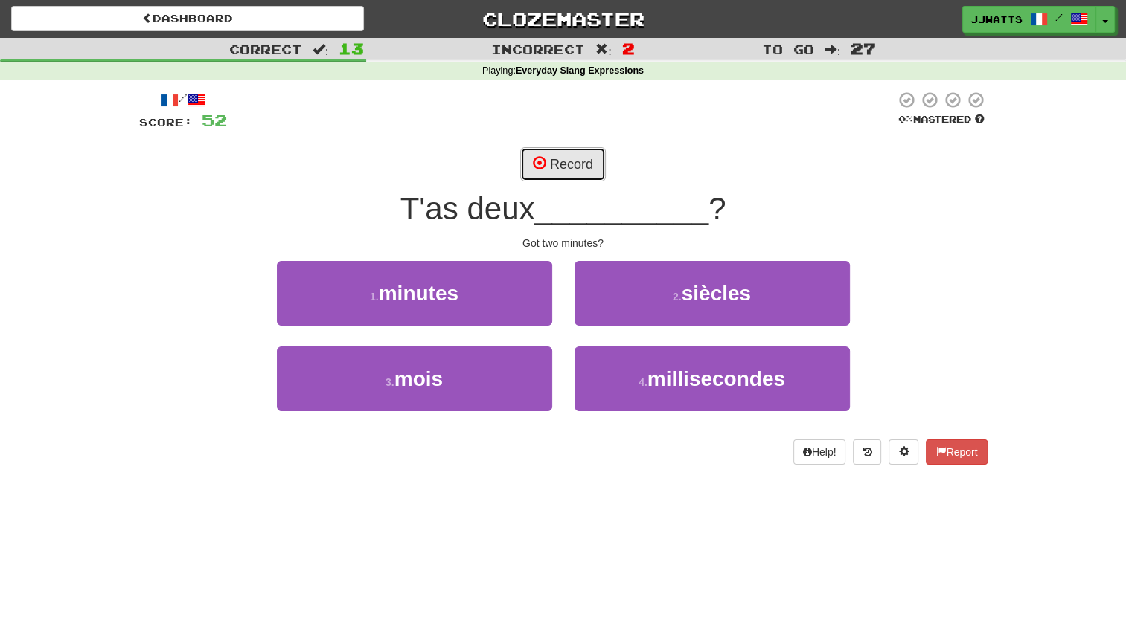
click at [555, 153] on button "Record" at bounding box center [563, 164] width 86 height 34
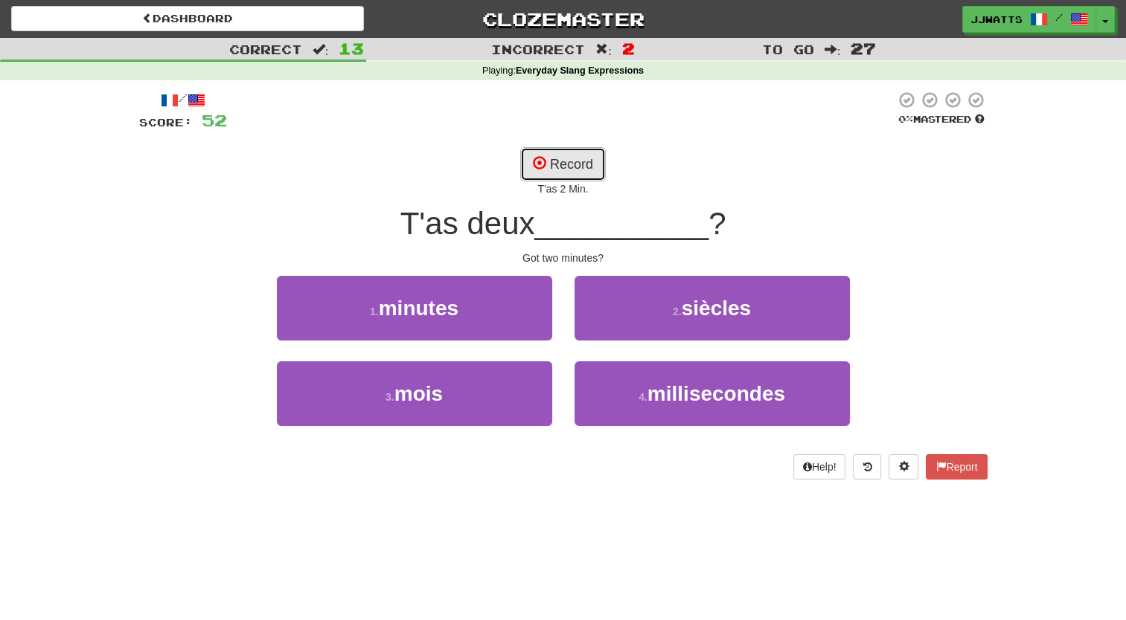
click at [545, 152] on button "Record" at bounding box center [563, 164] width 86 height 34
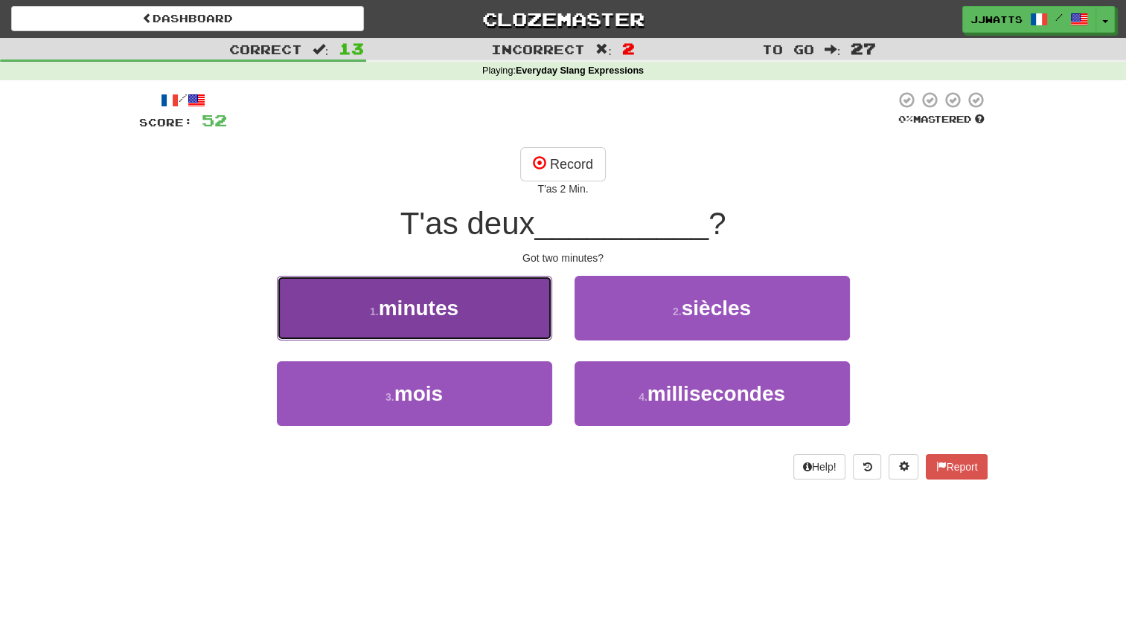
click at [472, 326] on button "1 . minutes" at bounding box center [414, 308] width 275 height 65
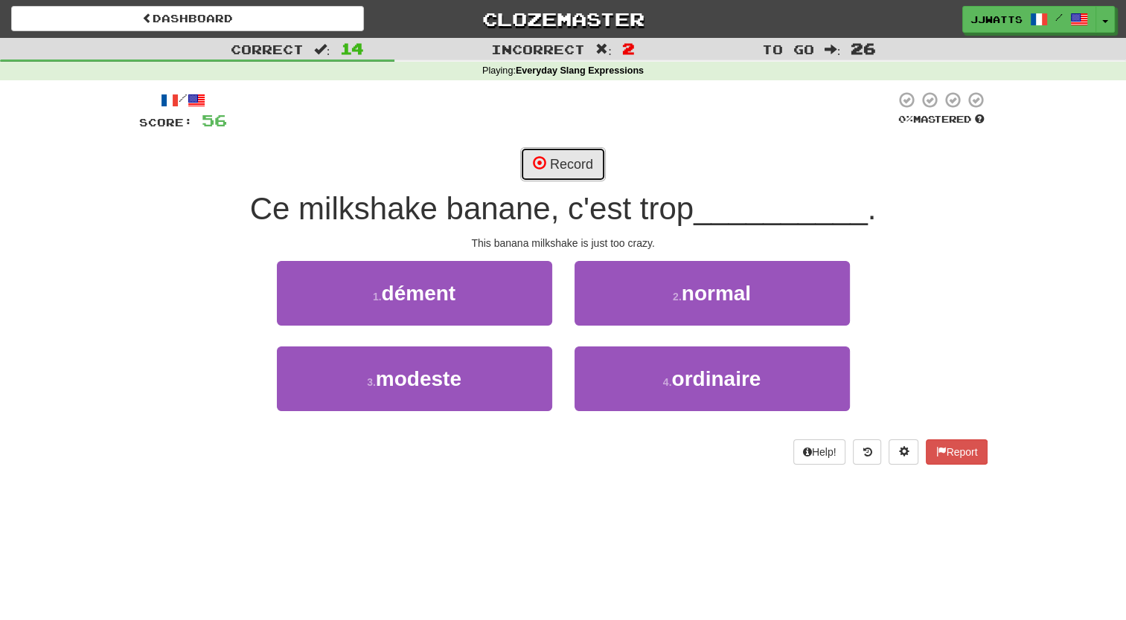
click at [568, 155] on button "Record" at bounding box center [563, 164] width 86 height 34
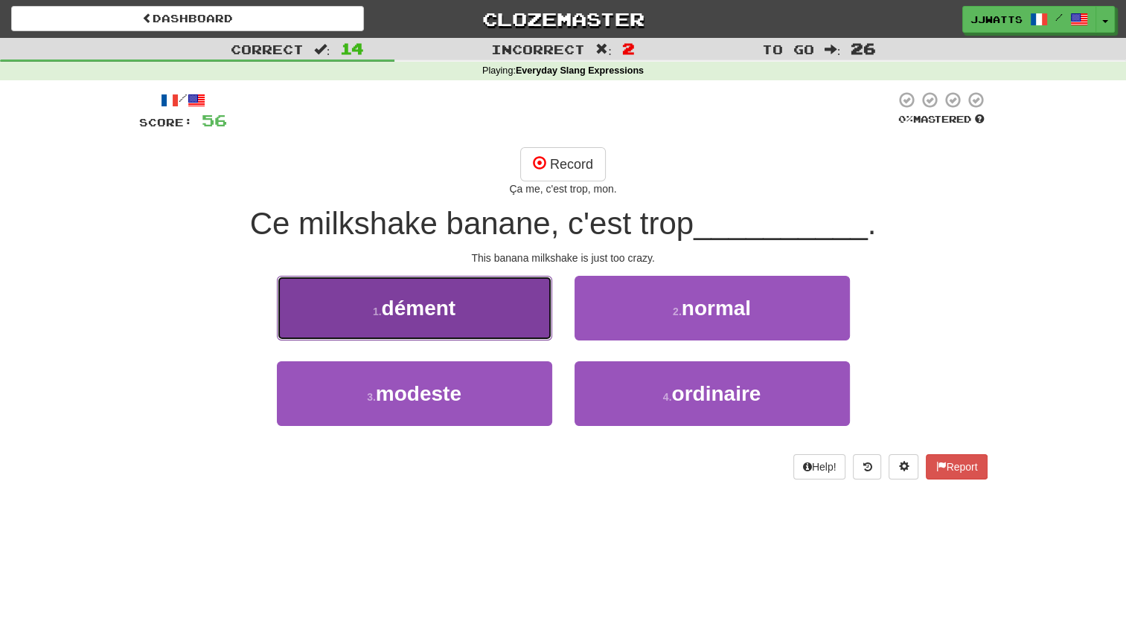
click at [431, 297] on span "dément" at bounding box center [419, 308] width 74 height 23
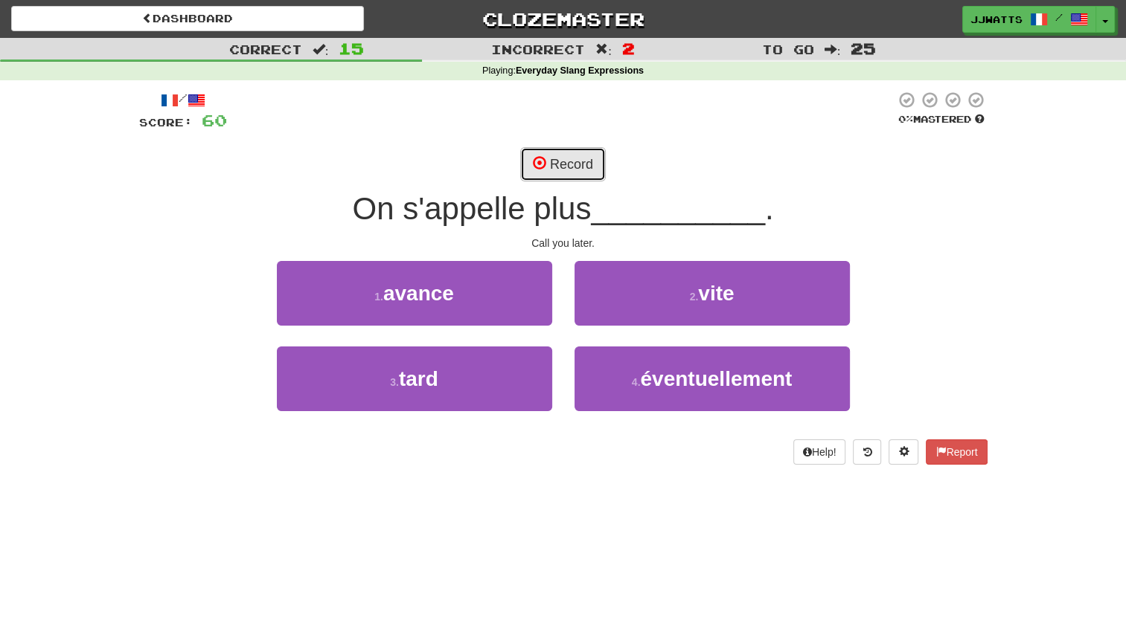
click at [559, 161] on button "Record" at bounding box center [563, 164] width 86 height 34
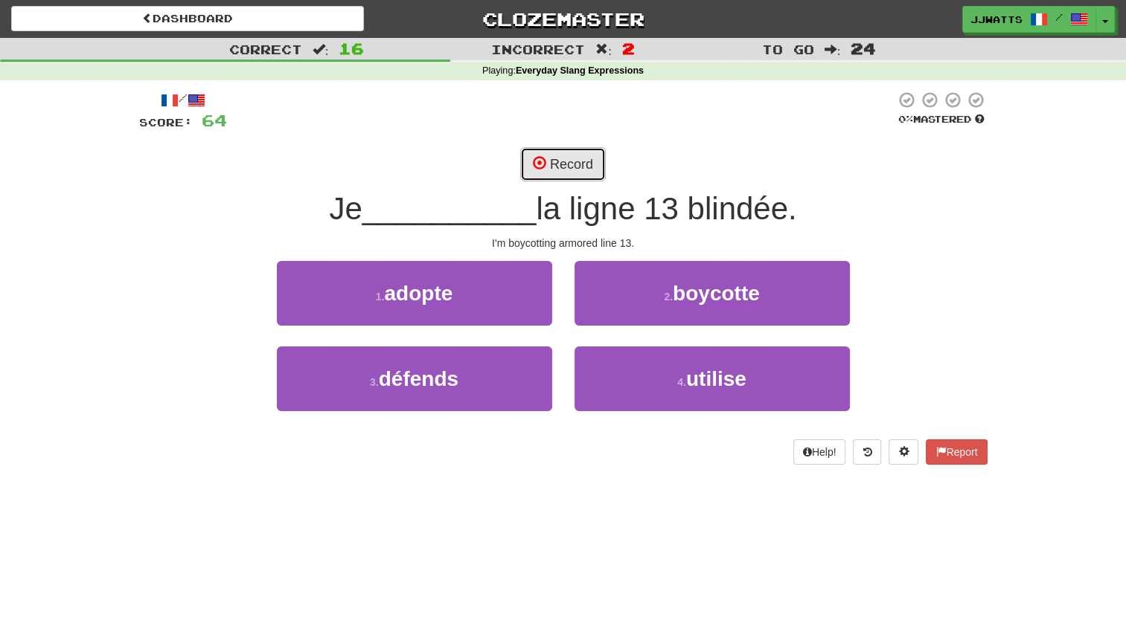
click at [533, 150] on button "Record" at bounding box center [563, 164] width 86 height 34
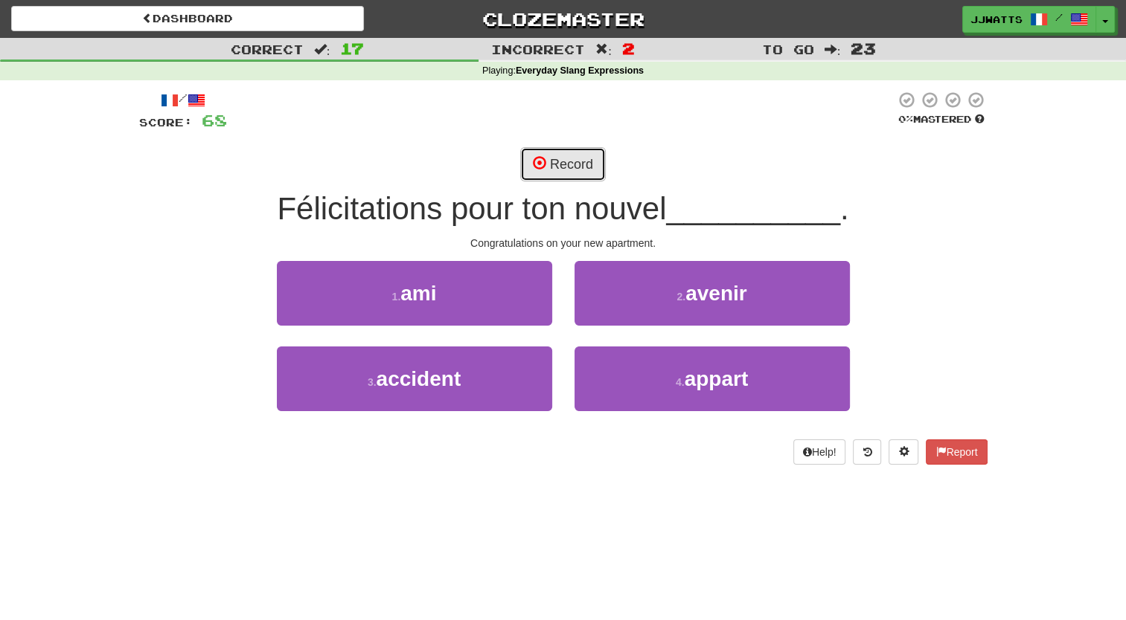
click at [551, 168] on button "Record" at bounding box center [563, 164] width 86 height 34
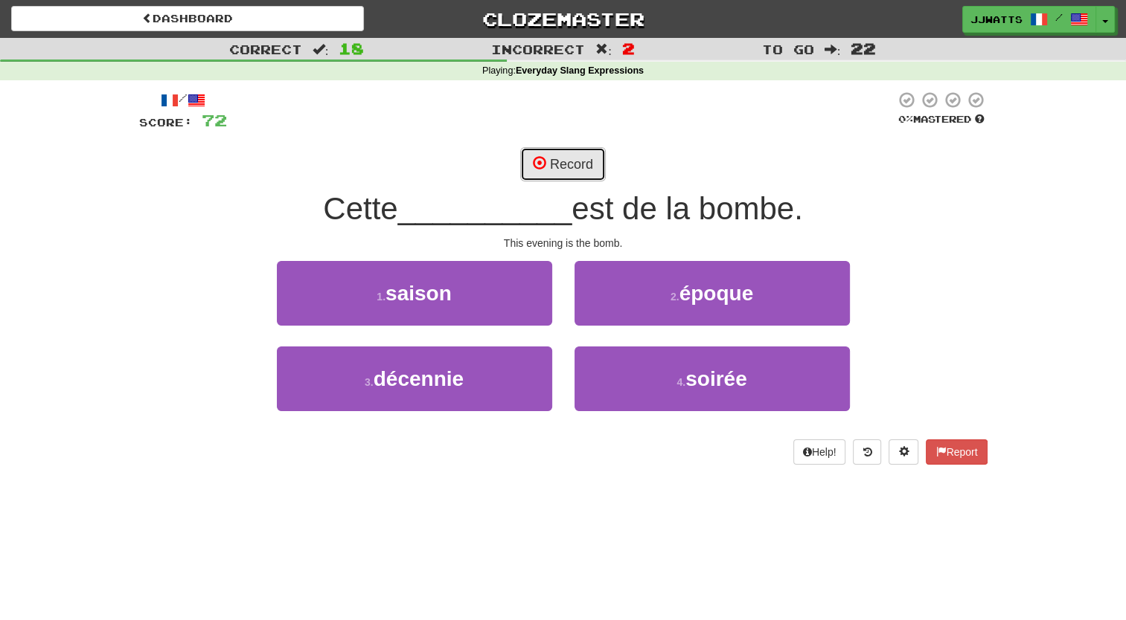
click at [544, 171] on button "Record" at bounding box center [563, 164] width 86 height 34
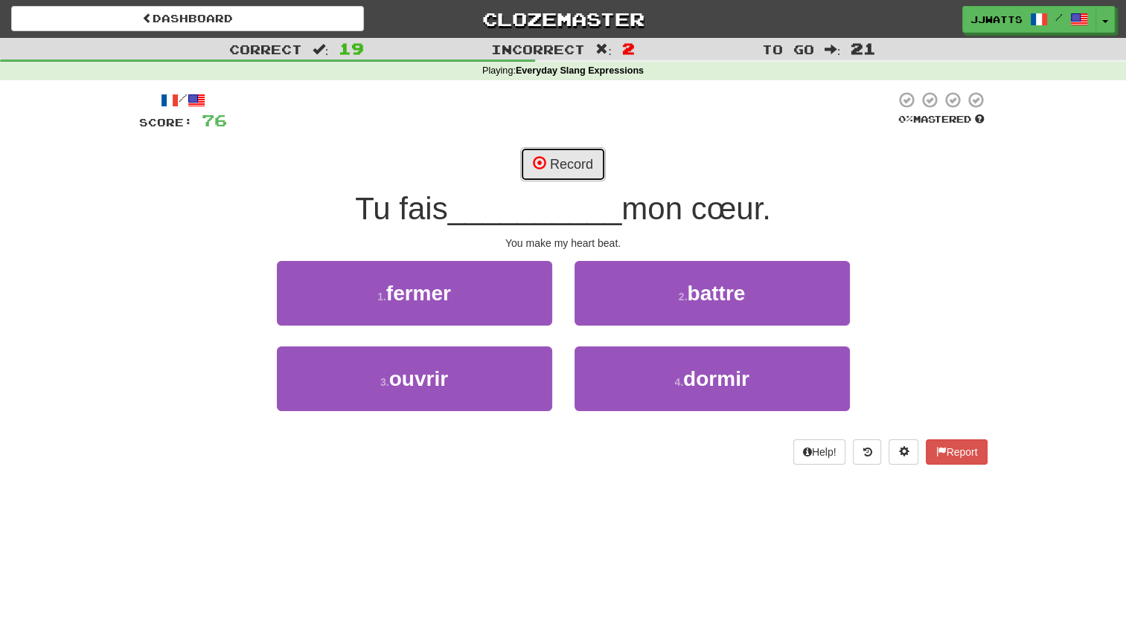
click at [545, 170] on span at bounding box center [539, 162] width 13 height 13
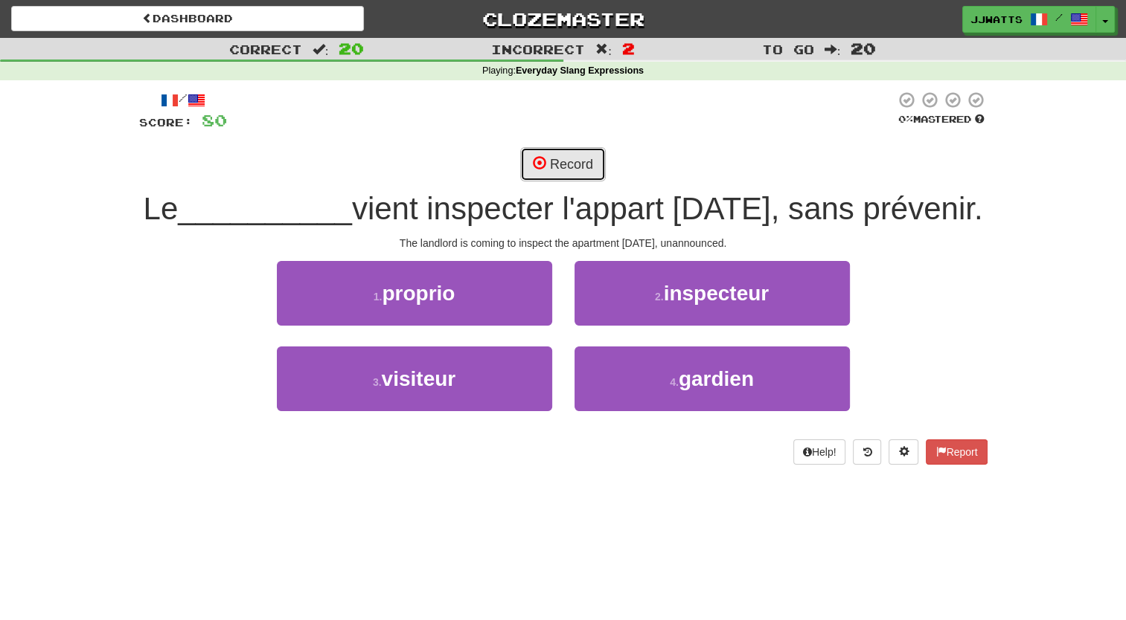
click at [571, 166] on button "Record" at bounding box center [563, 164] width 86 height 34
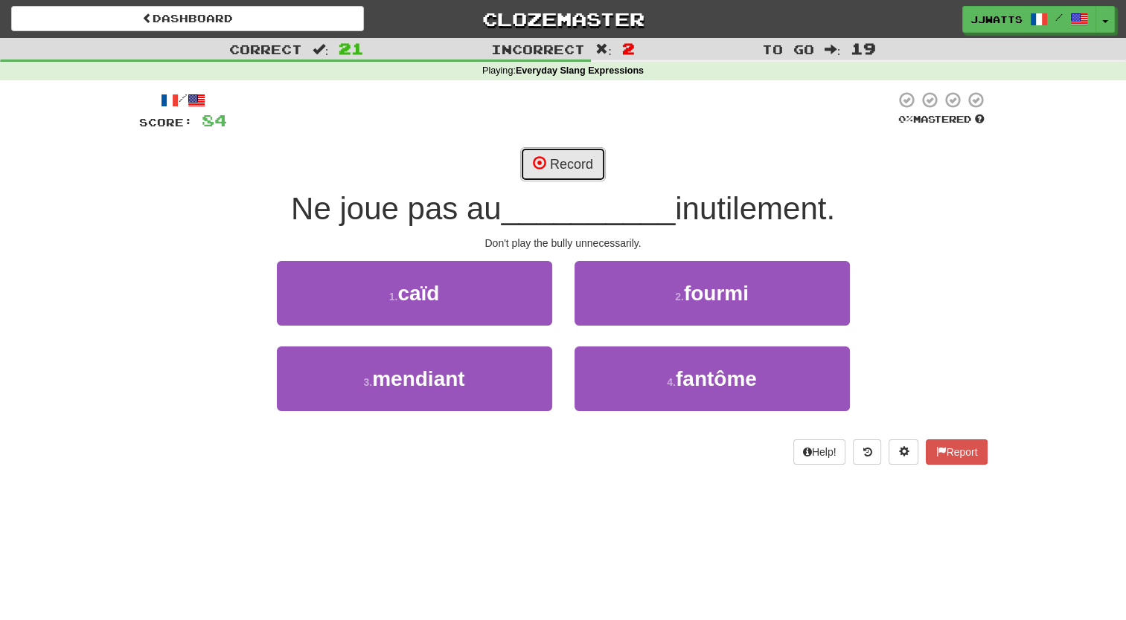
click at [539, 153] on button "Record" at bounding box center [563, 164] width 86 height 34
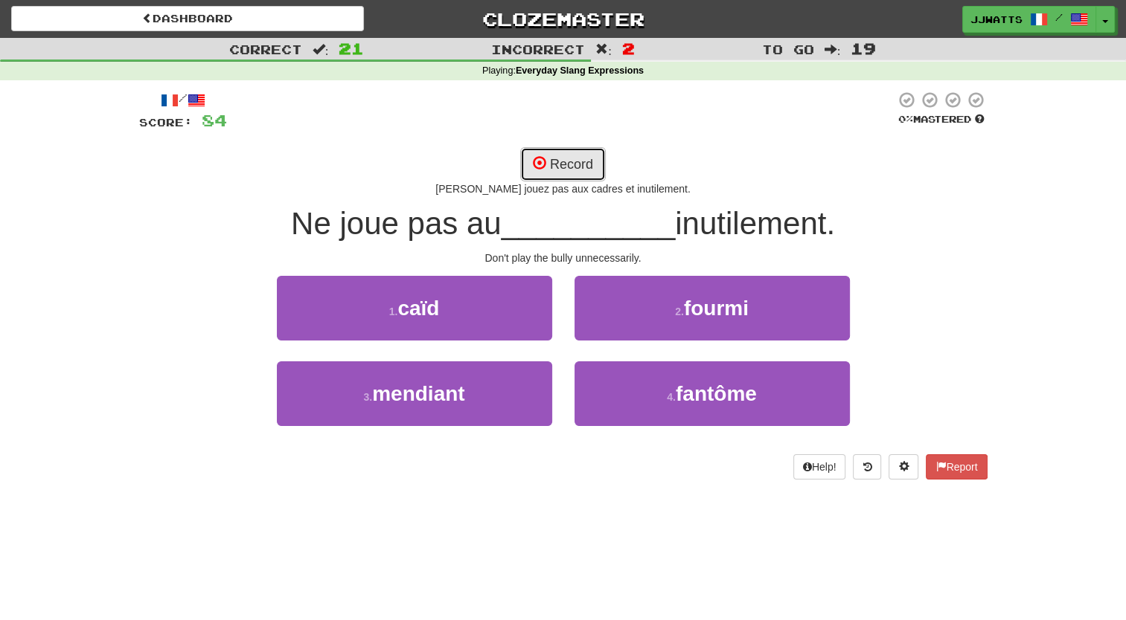
click at [542, 156] on span at bounding box center [539, 162] width 13 height 13
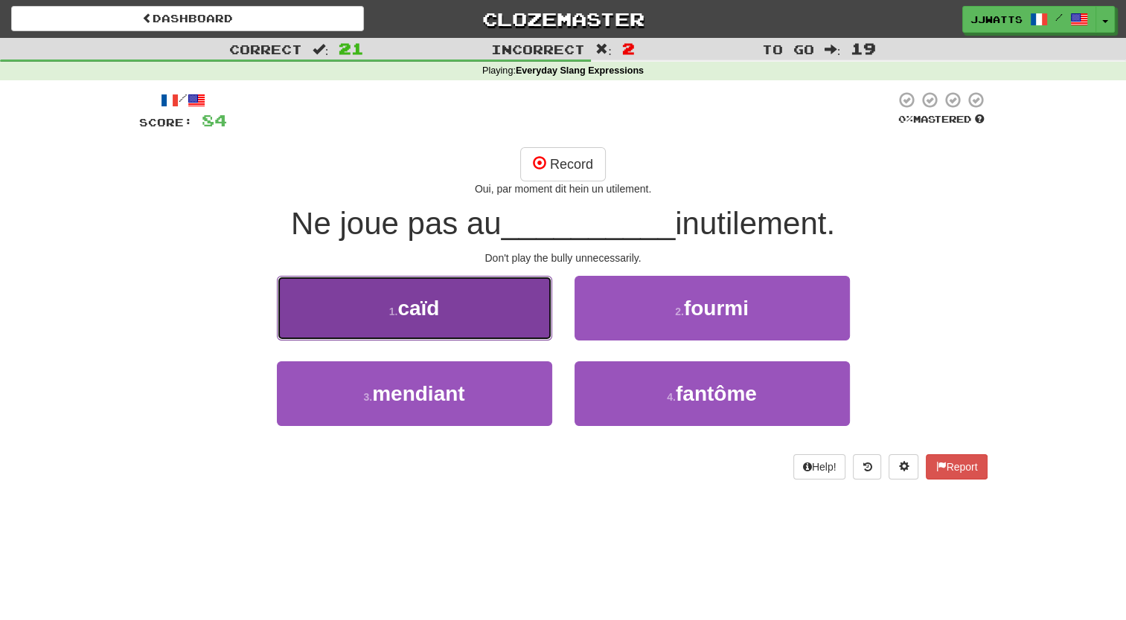
click at [455, 302] on button "1 . caïd" at bounding box center [414, 308] width 275 height 65
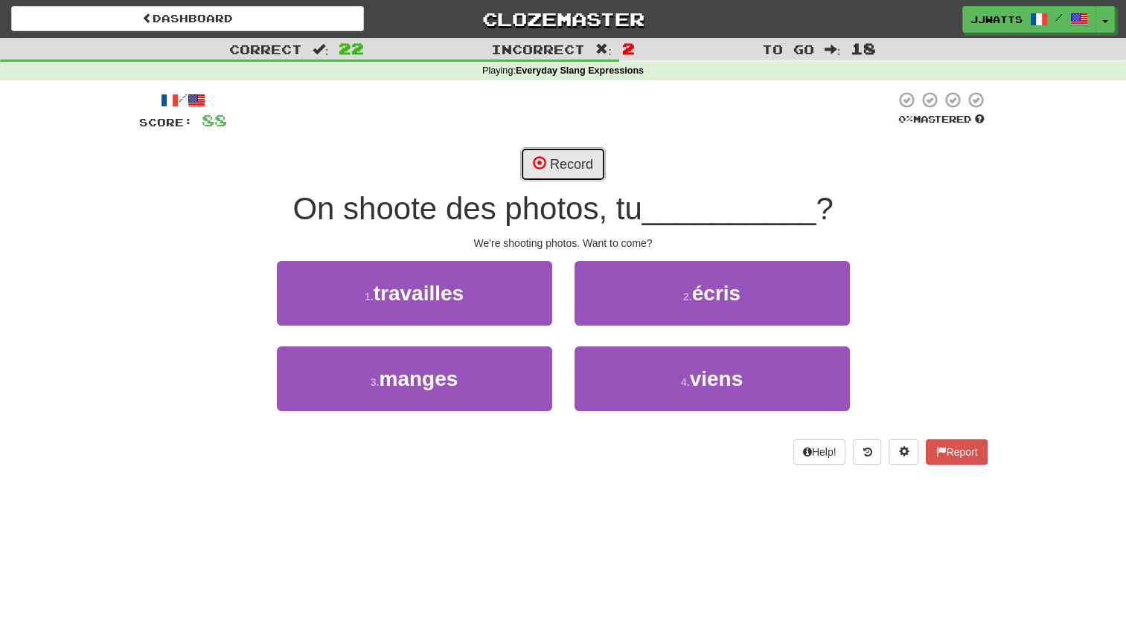
click at [550, 168] on button "Record" at bounding box center [563, 164] width 86 height 34
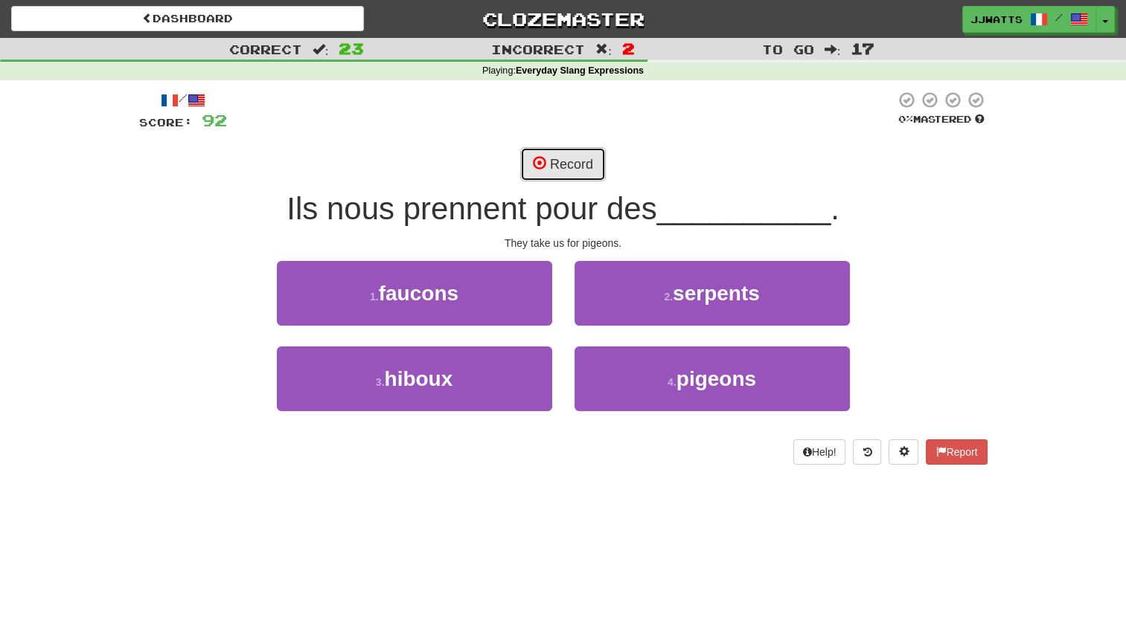
click at [561, 163] on button "Record" at bounding box center [563, 164] width 86 height 34
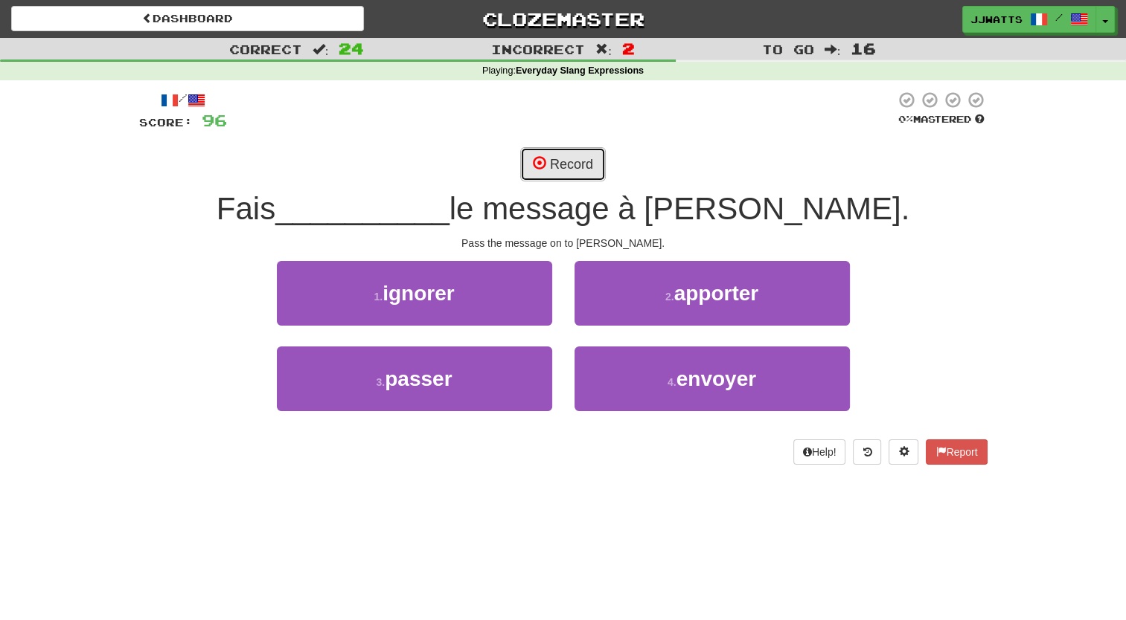
click at [553, 158] on button "Record" at bounding box center [563, 164] width 86 height 34
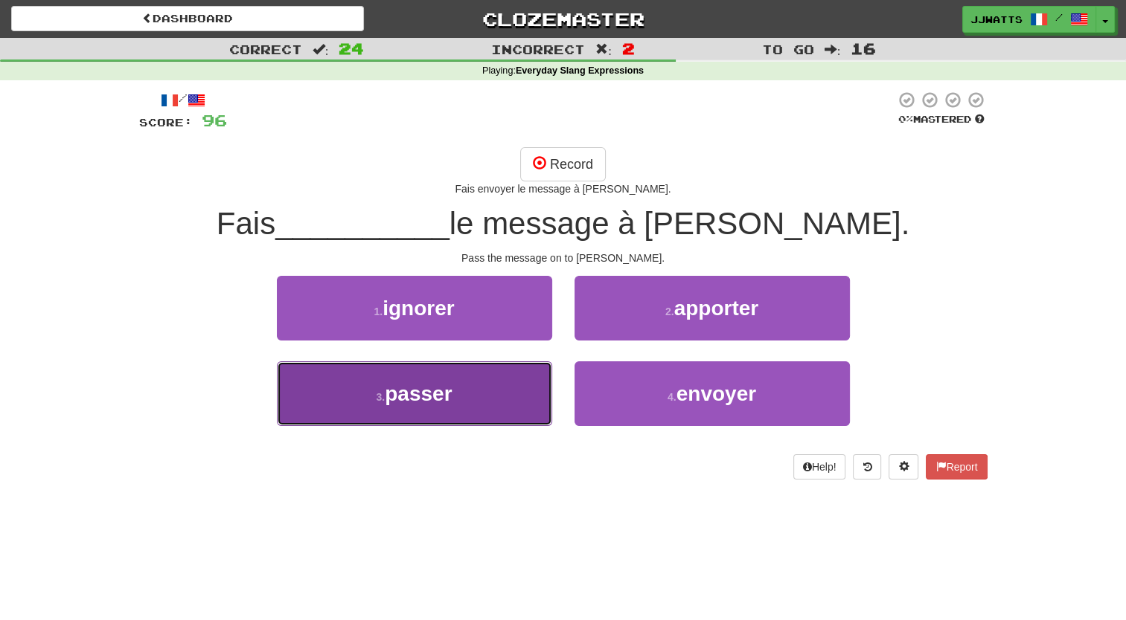
click at [507, 388] on button "3 . passer" at bounding box center [414, 394] width 275 height 65
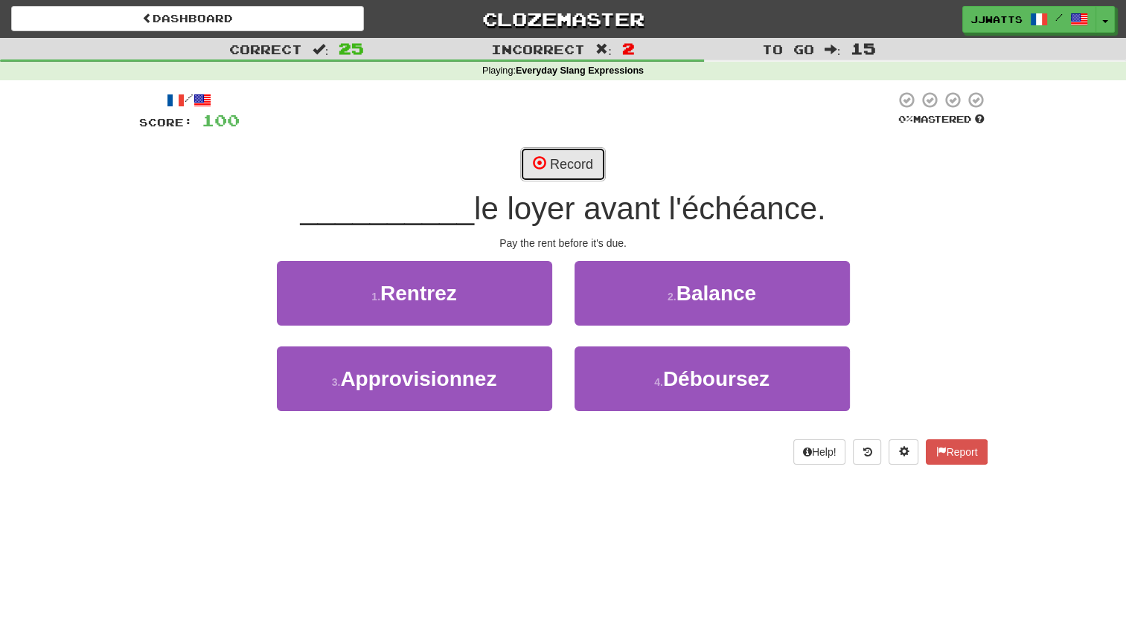
click at [570, 160] on button "Record" at bounding box center [563, 164] width 86 height 34
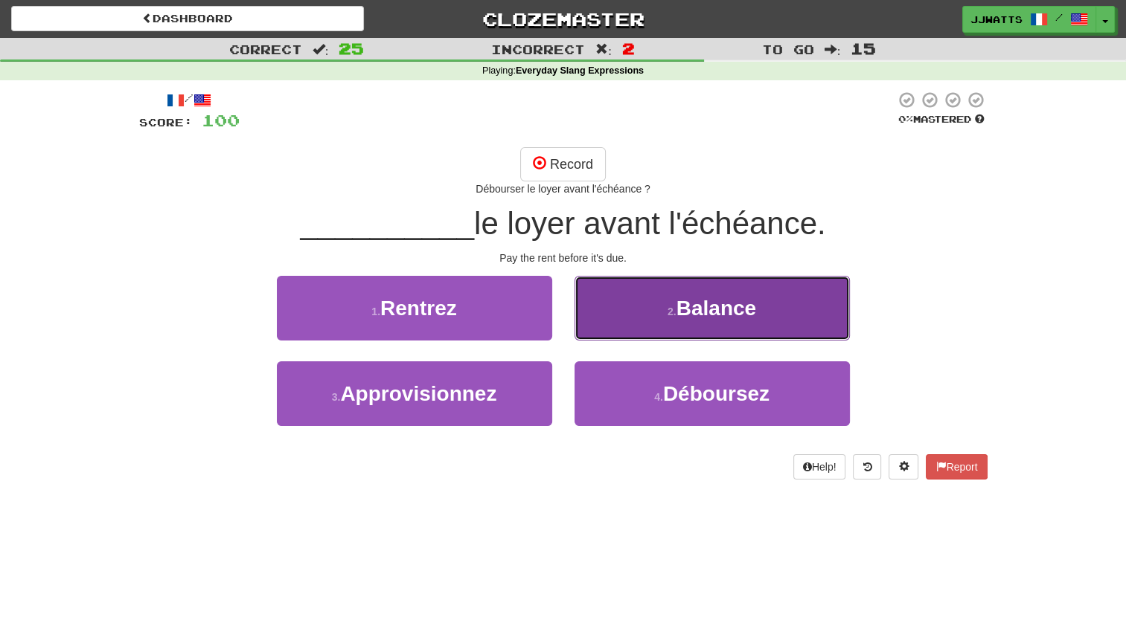
click at [667, 311] on small "2 ." at bounding box center [671, 312] width 9 height 12
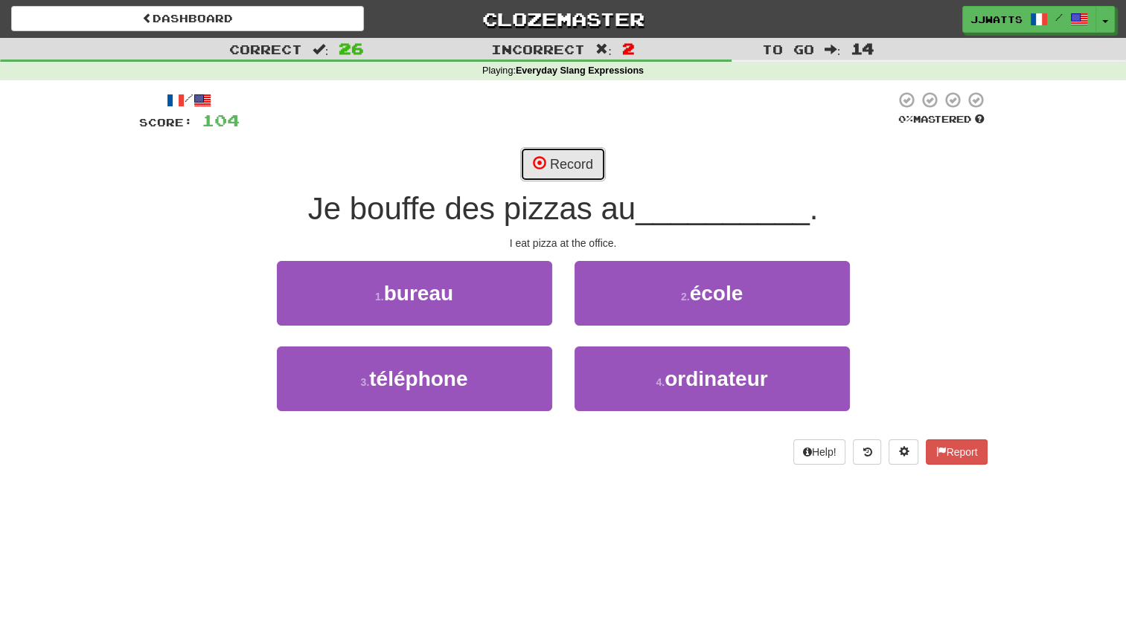
click at [557, 153] on button "Record" at bounding box center [563, 164] width 86 height 34
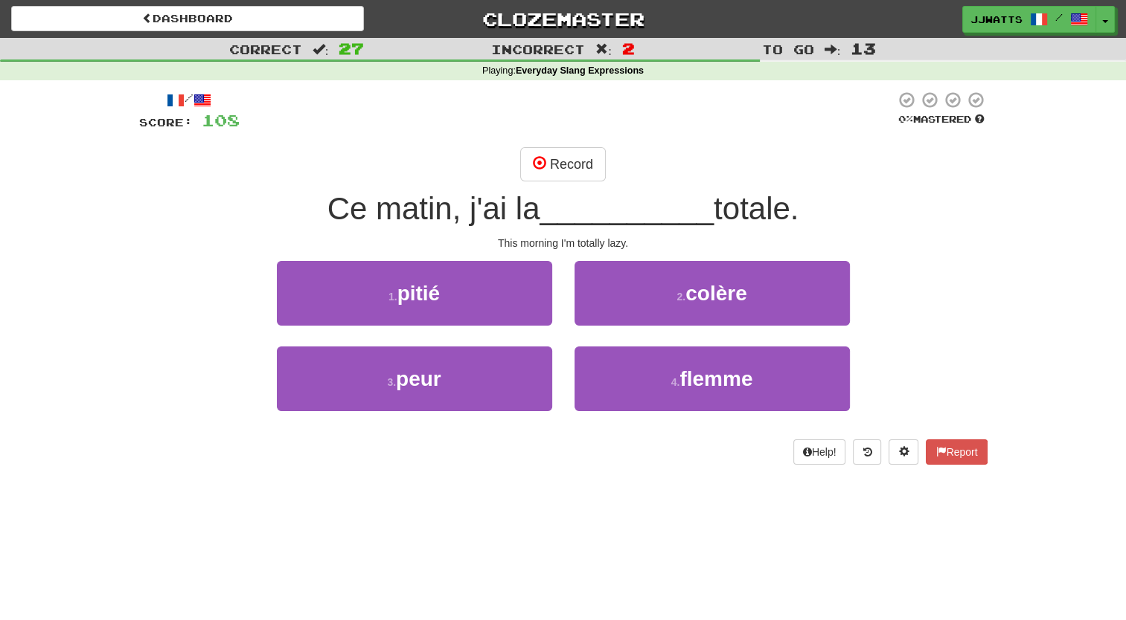
click at [565, 147] on div "/ Score: 108 0 % Mastered Record Ce matin, j'ai la __________ totale. This morn…" at bounding box center [563, 278] width 848 height 374
click at [548, 158] on button "Record" at bounding box center [563, 164] width 86 height 34
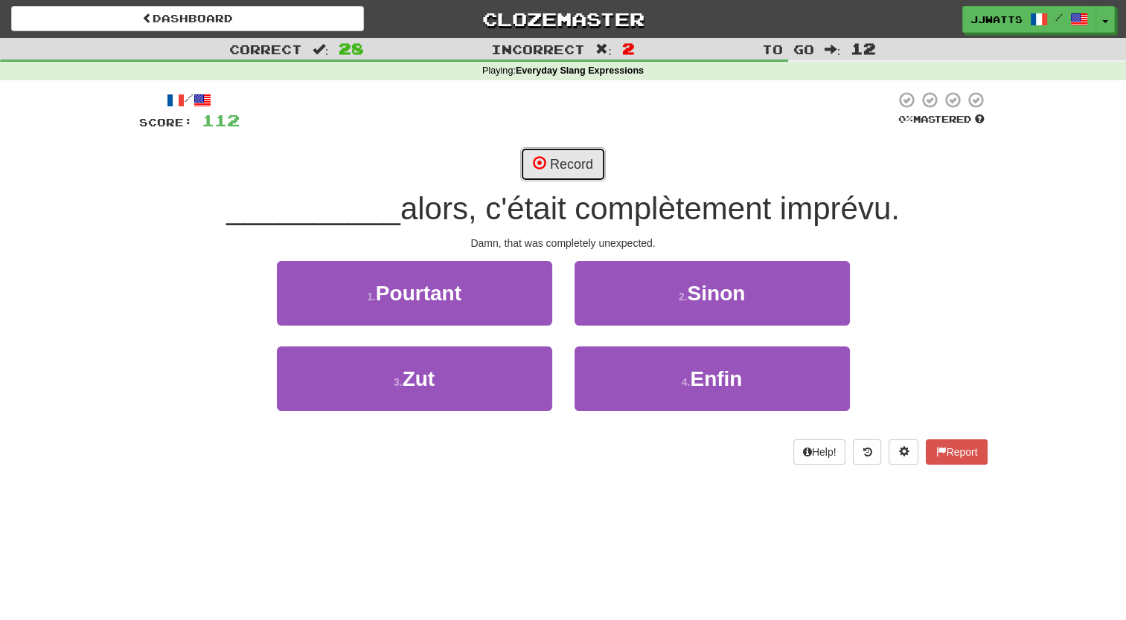
click at [569, 167] on button "Record" at bounding box center [563, 164] width 86 height 34
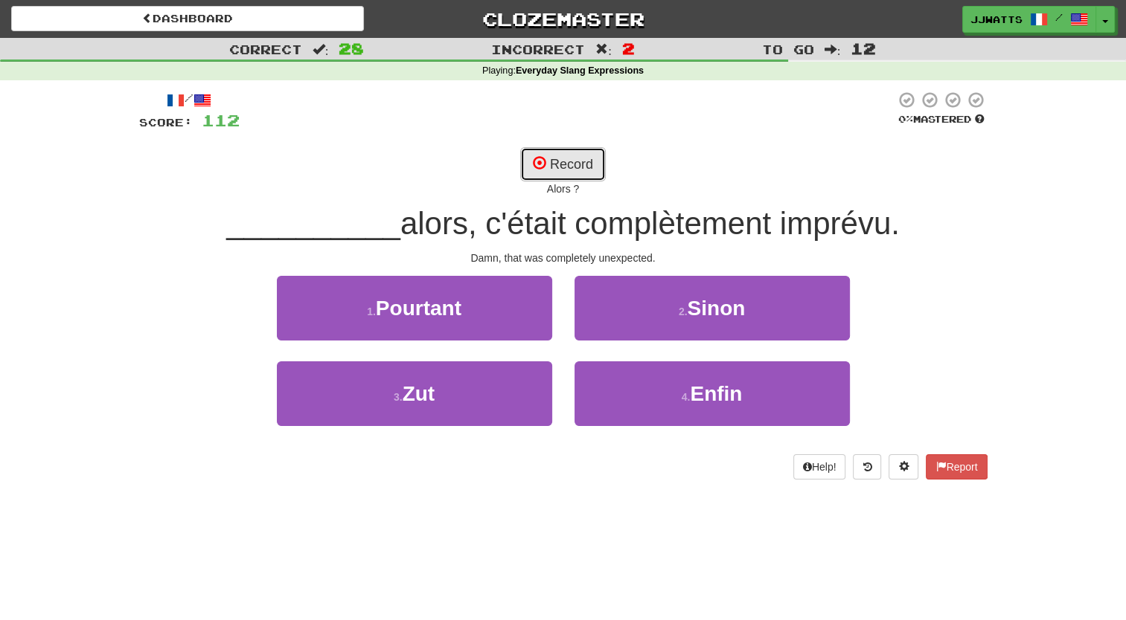
click at [571, 162] on button "Record" at bounding box center [563, 164] width 86 height 34
click at [458, 354] on div "1 . Pourtant" at bounding box center [415, 319] width 298 height 86
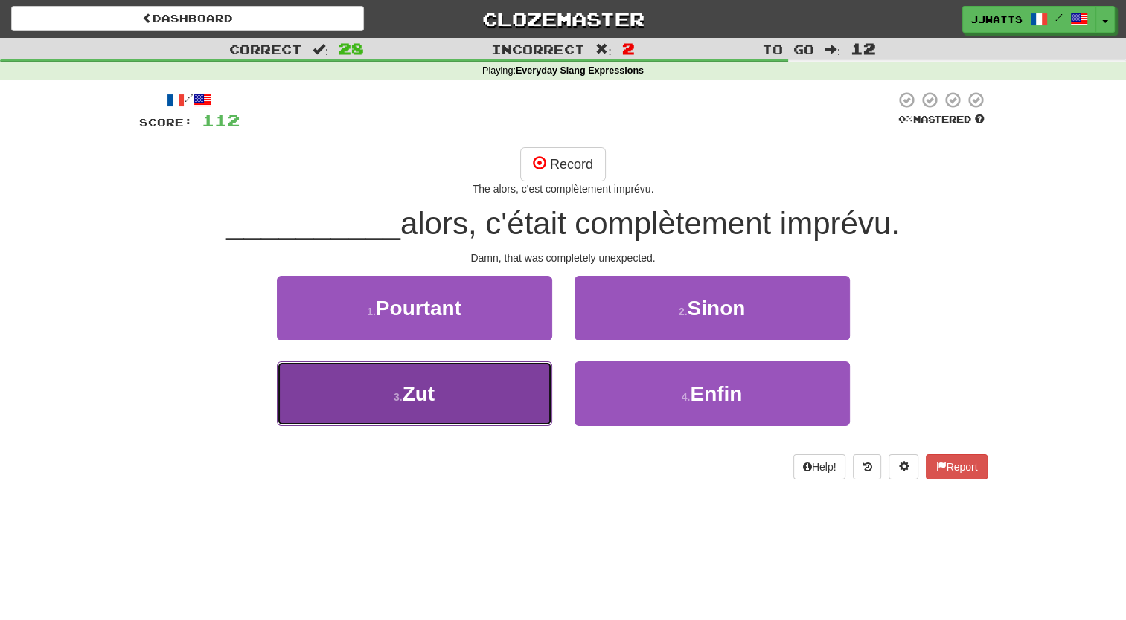
click at [455, 378] on button "3 . Zut" at bounding box center [414, 394] width 275 height 65
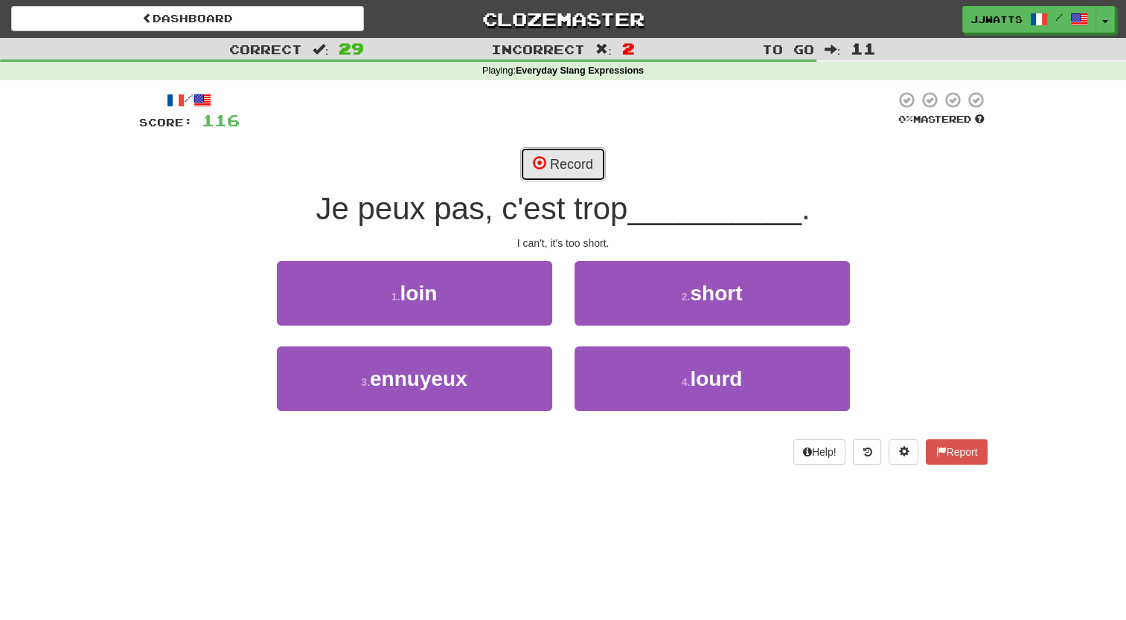
click at [550, 176] on button "Record" at bounding box center [563, 164] width 86 height 34
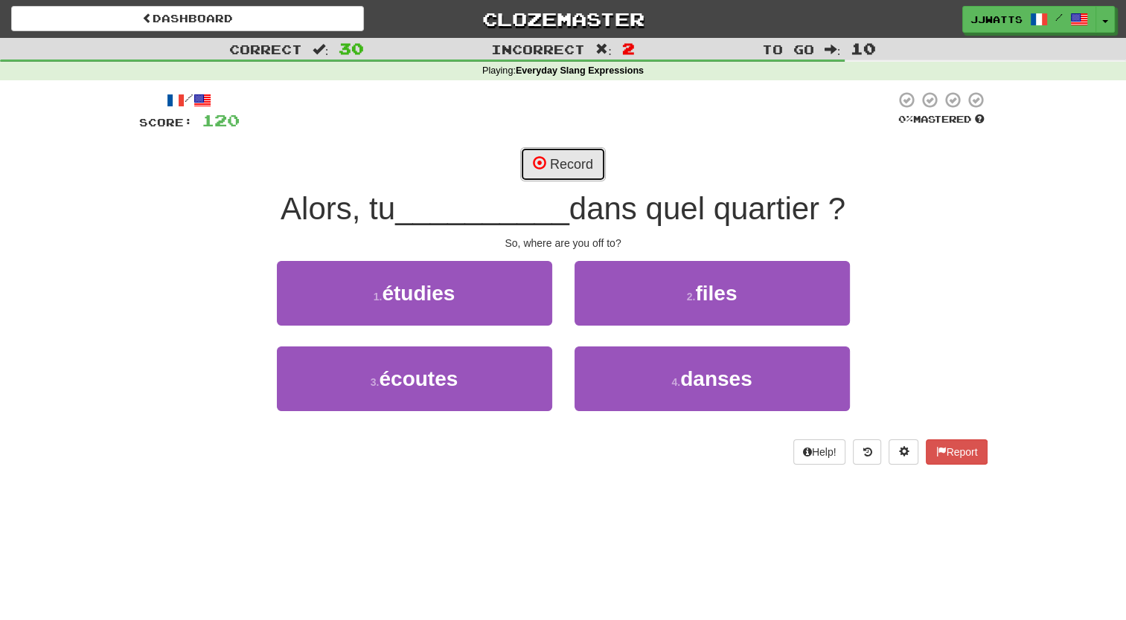
click at [555, 173] on button "Record" at bounding box center [563, 164] width 86 height 34
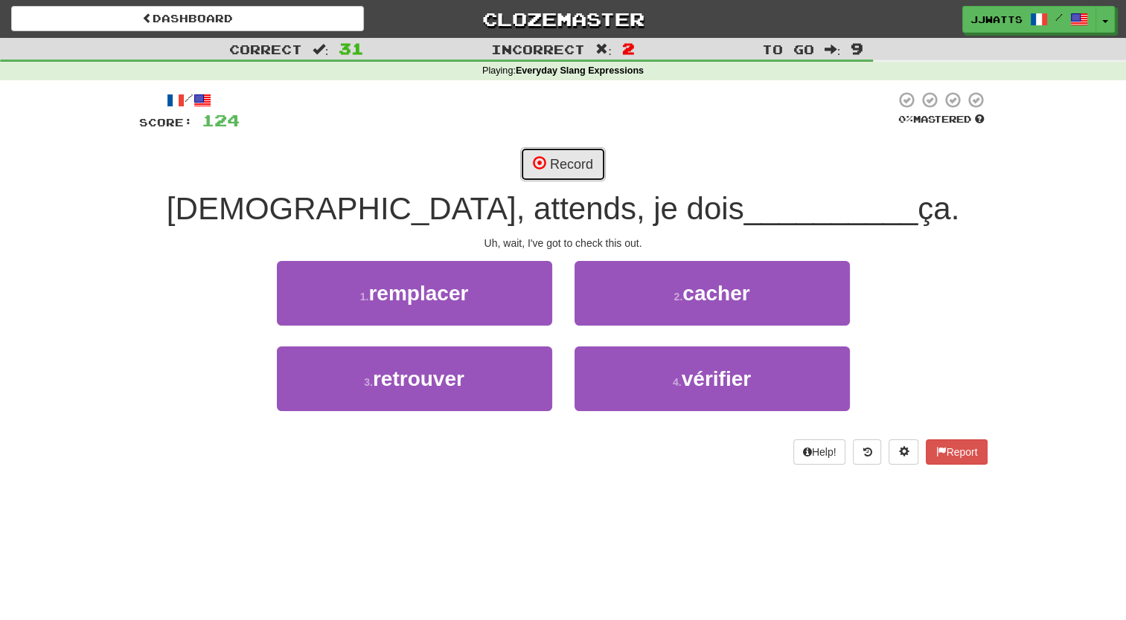
click at [577, 168] on button "Record" at bounding box center [563, 164] width 86 height 34
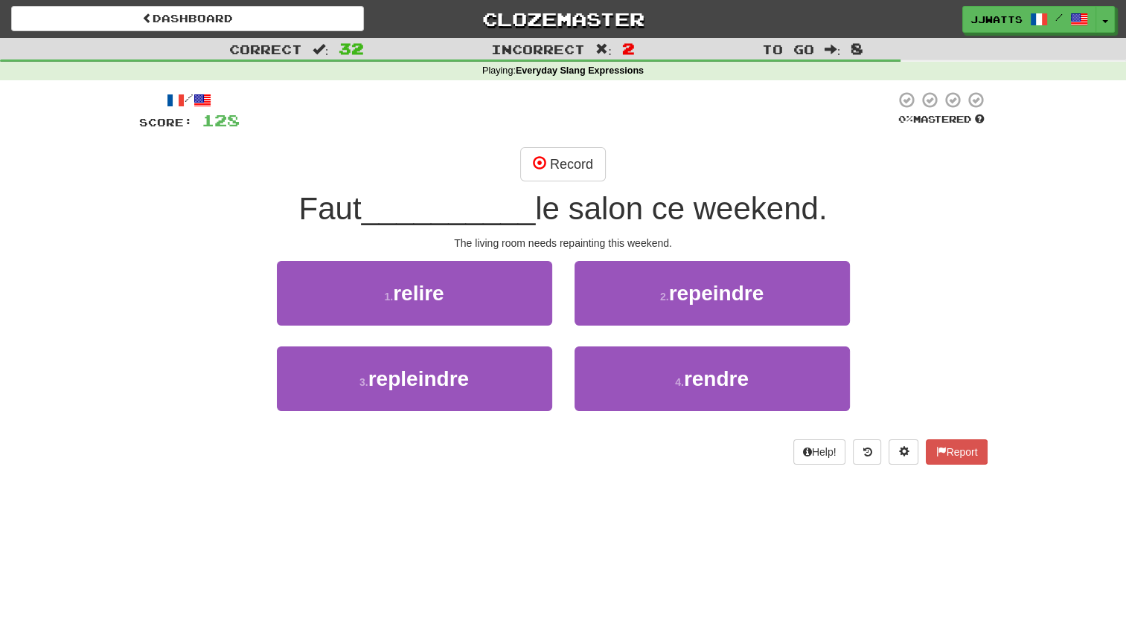
click at [567, 146] on div "/ Score: 128 0 % Mastered Record Faut __________ le salon ce weekend. The livin…" at bounding box center [563, 278] width 848 height 374
click at [567, 160] on button "Record" at bounding box center [563, 164] width 86 height 34
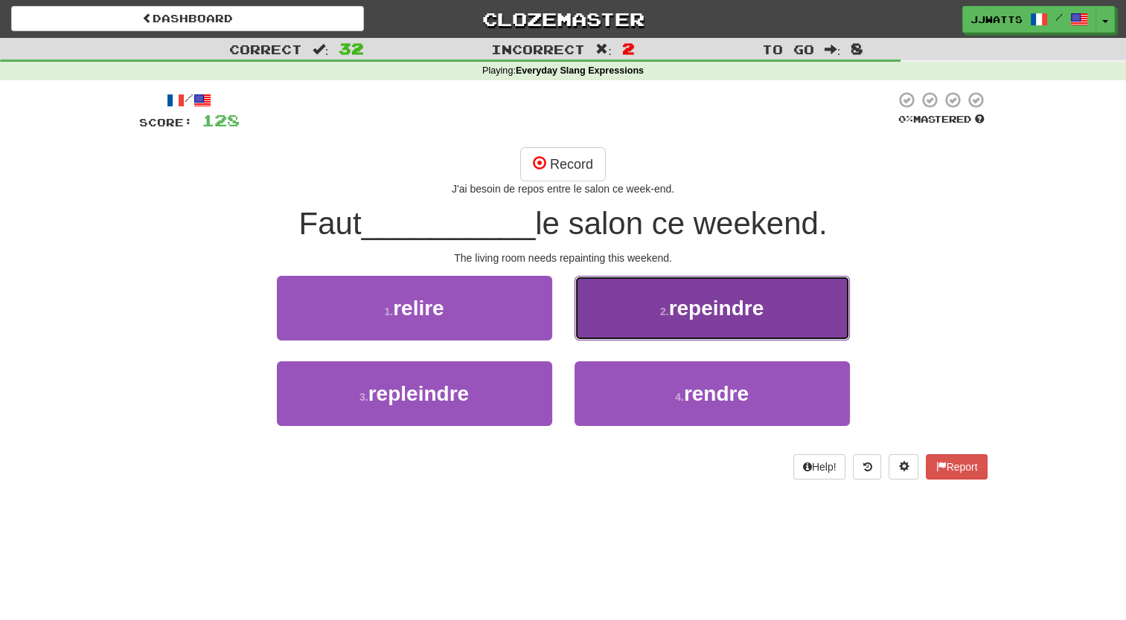
click at [648, 295] on button "2 . repeindre" at bounding box center [711, 308] width 275 height 65
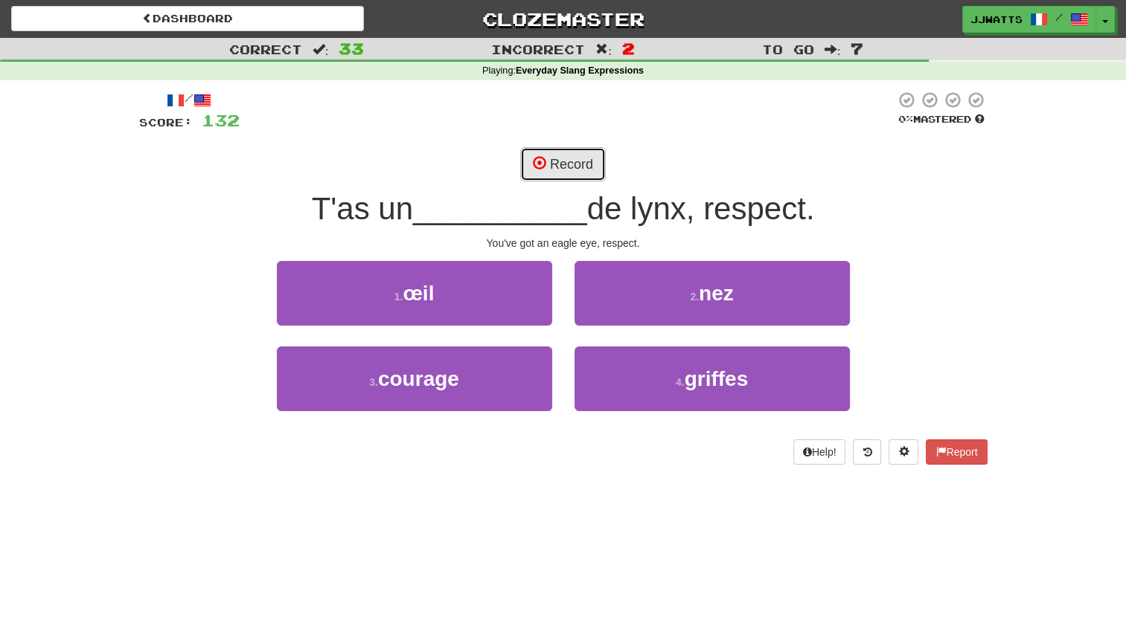
click at [558, 172] on button "Record" at bounding box center [563, 164] width 86 height 34
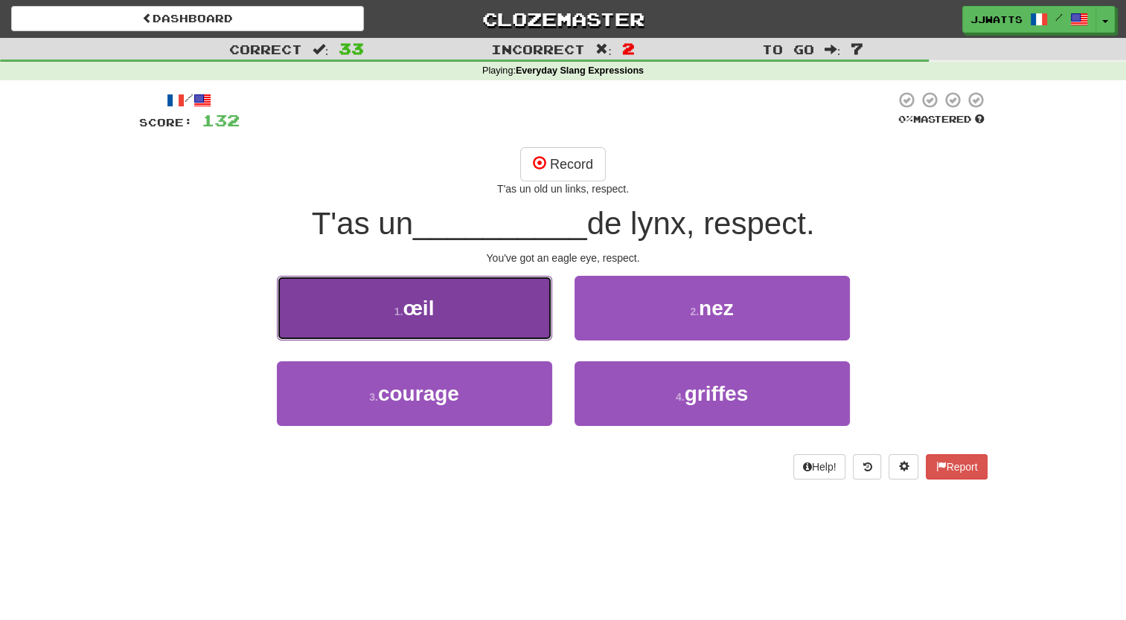
click at [452, 308] on button "1 . œil" at bounding box center [414, 308] width 275 height 65
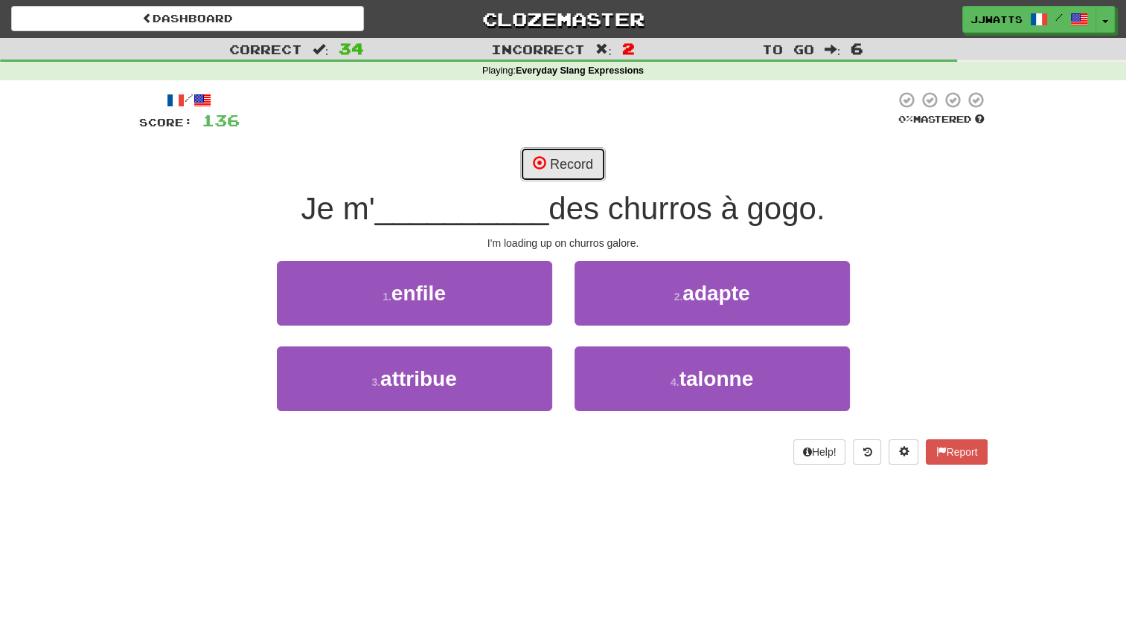
click at [556, 168] on button "Record" at bounding box center [563, 164] width 86 height 34
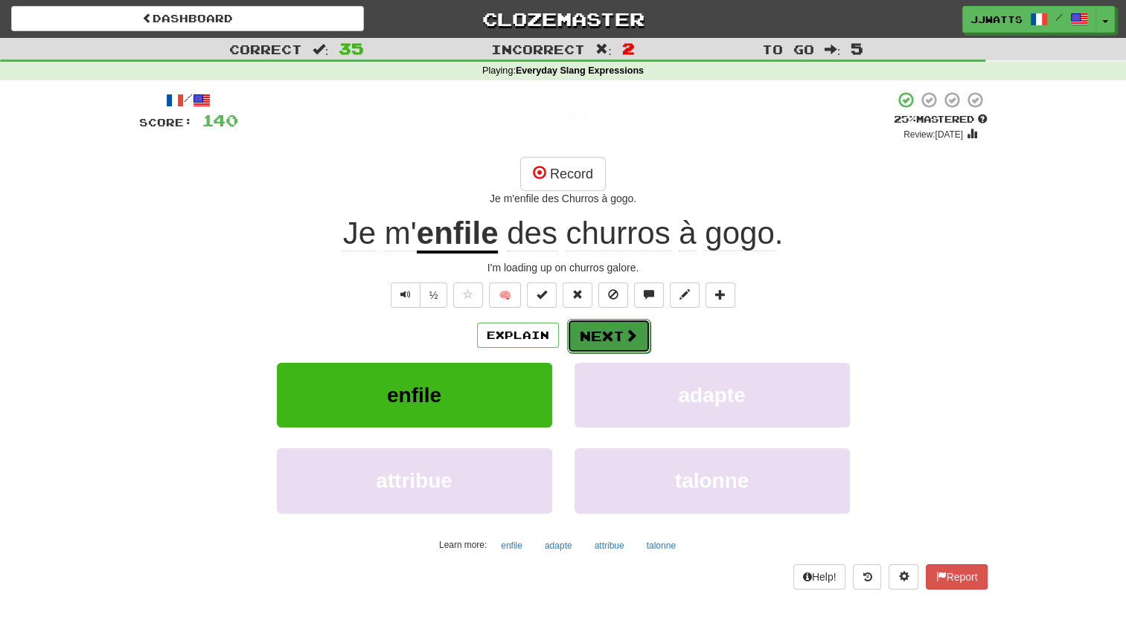
click at [604, 344] on button "Next" at bounding box center [608, 336] width 83 height 34
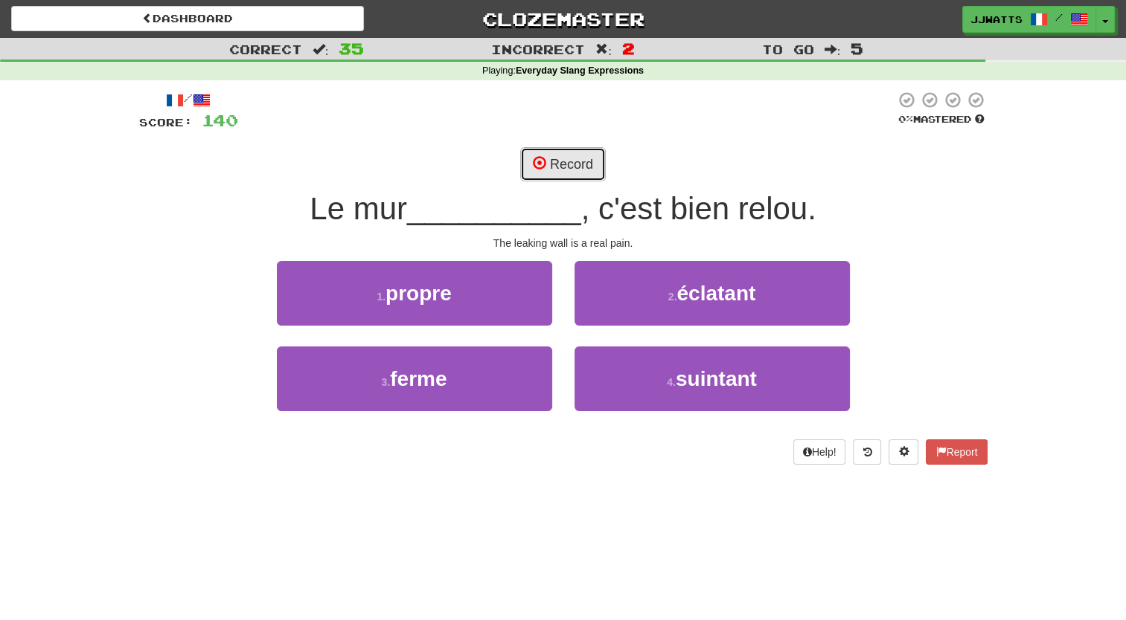
click at [559, 162] on button "Record" at bounding box center [563, 164] width 86 height 34
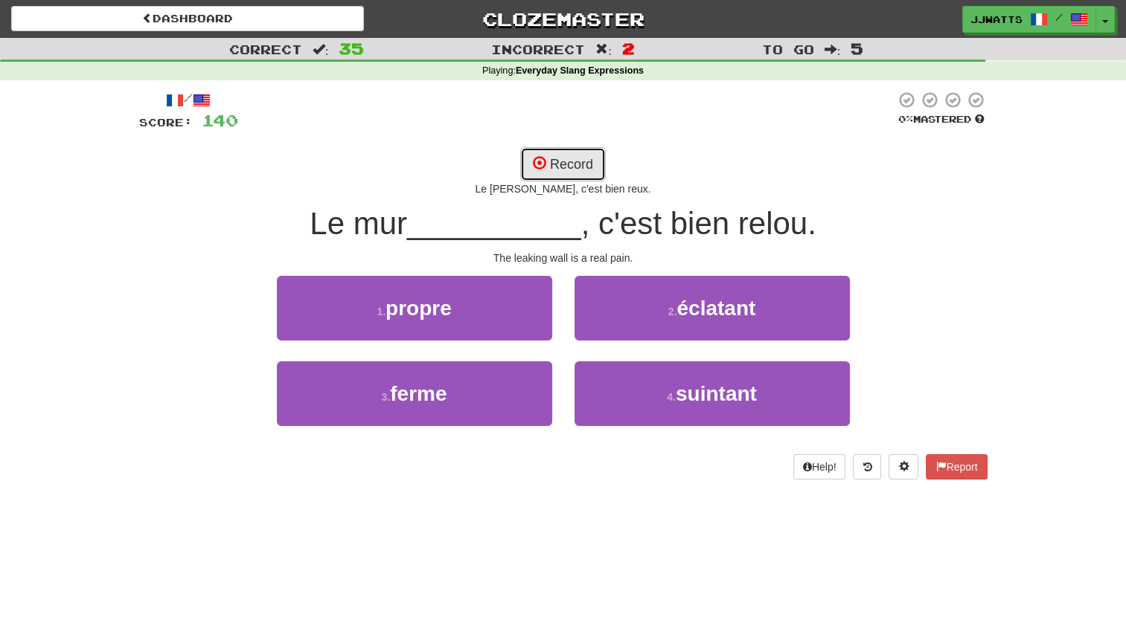
click at [570, 153] on button "Record" at bounding box center [563, 164] width 86 height 34
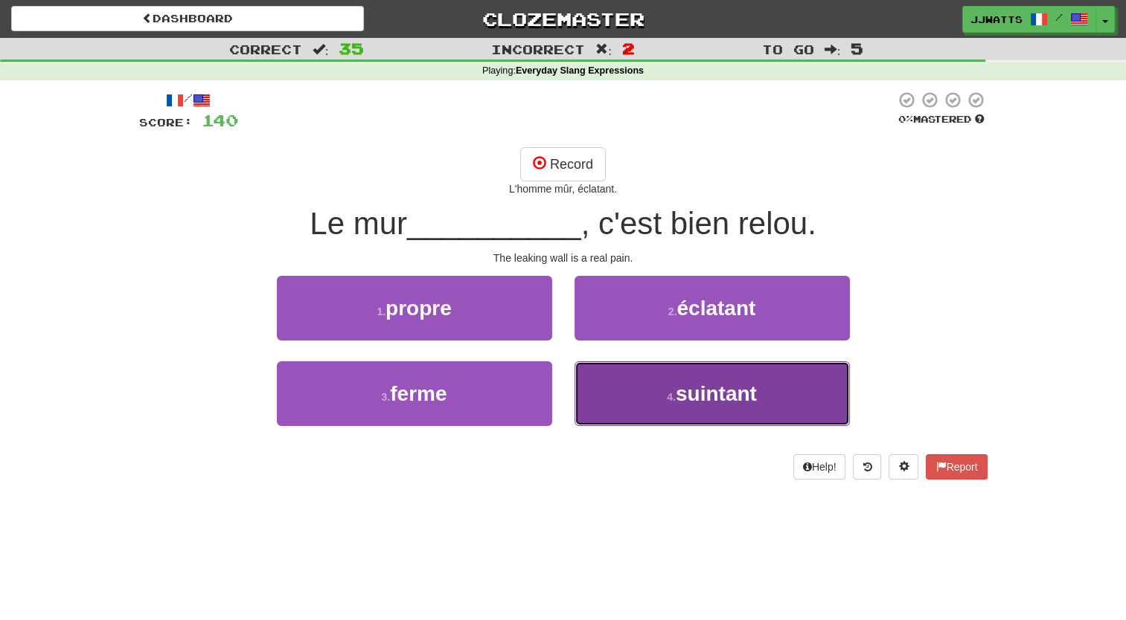
click at [655, 403] on button "4 . suintant" at bounding box center [711, 394] width 275 height 65
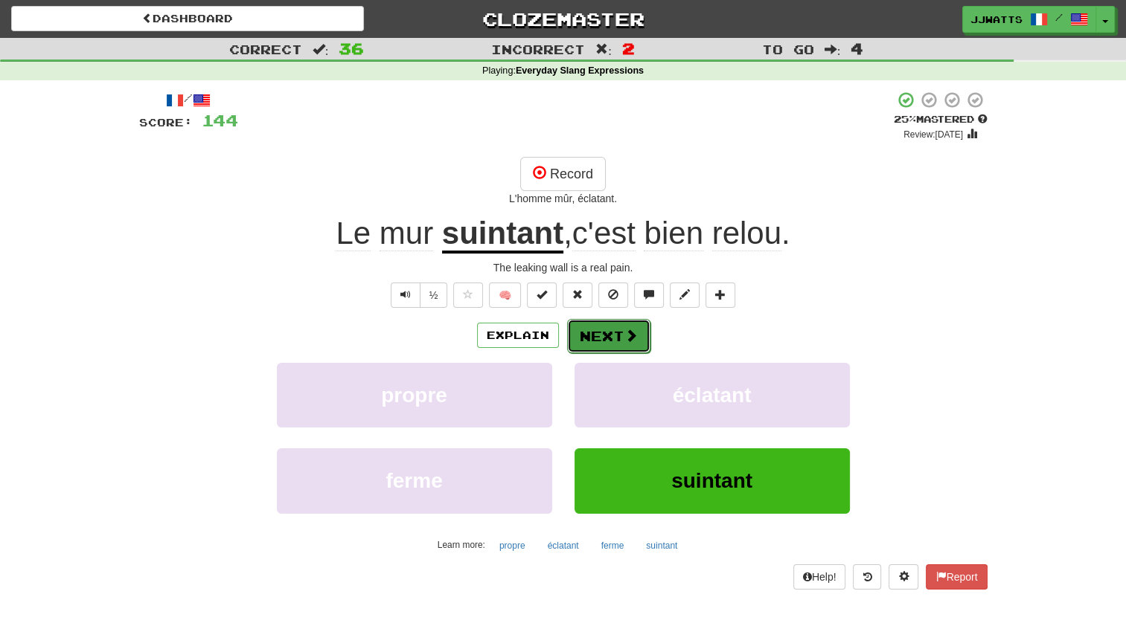
click at [594, 329] on button "Next" at bounding box center [608, 336] width 83 height 34
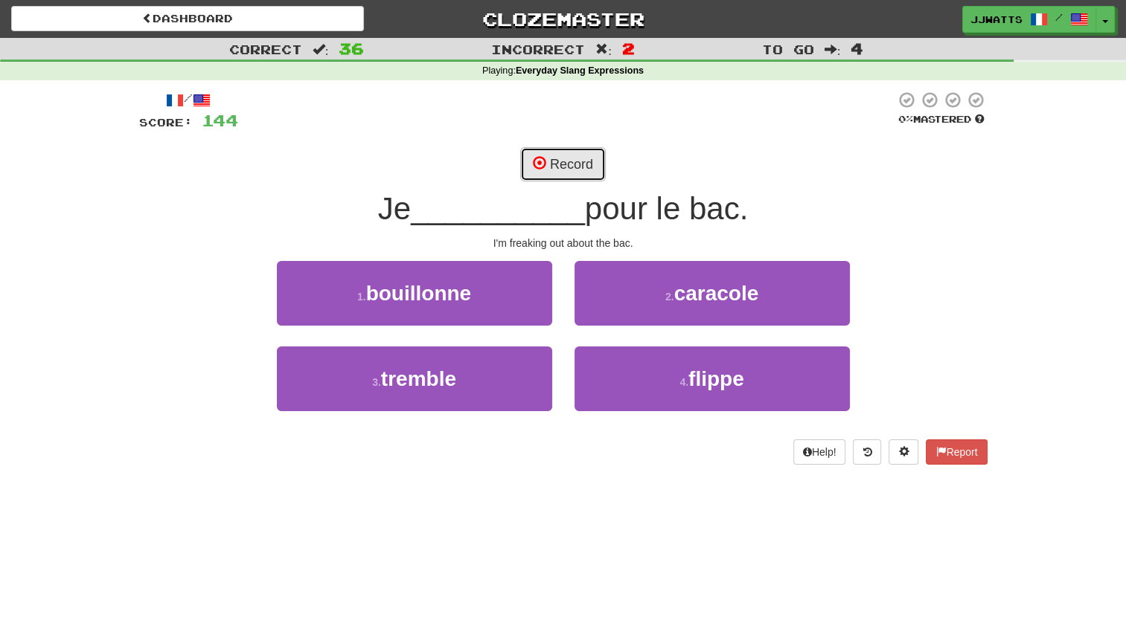
click at [571, 173] on button "Record" at bounding box center [563, 164] width 86 height 34
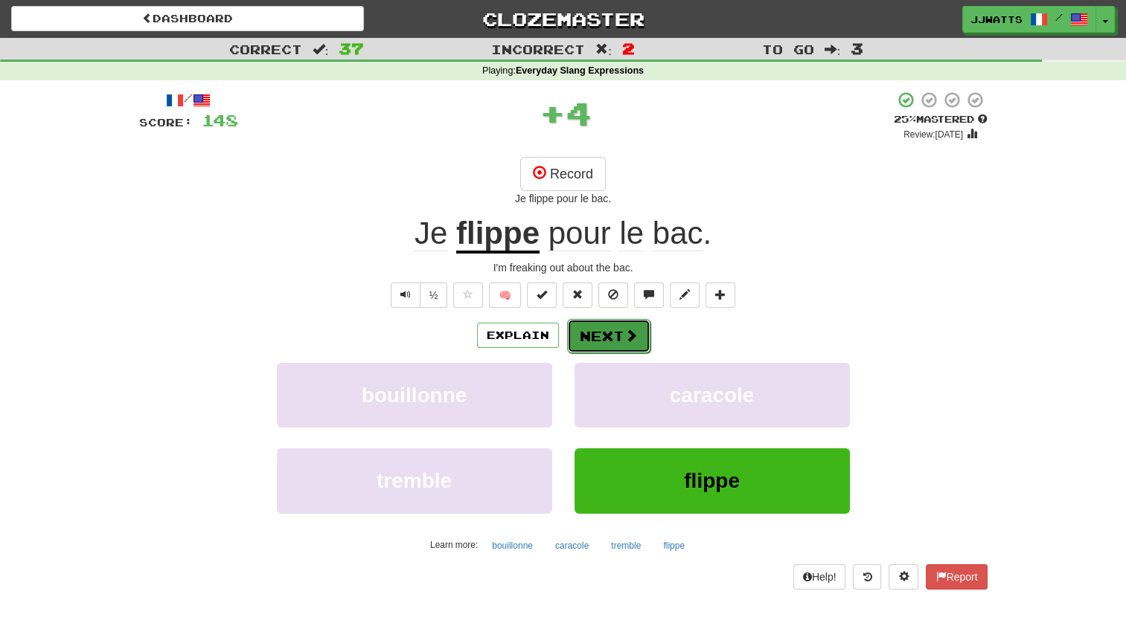
click at [604, 338] on button "Next" at bounding box center [608, 336] width 83 height 34
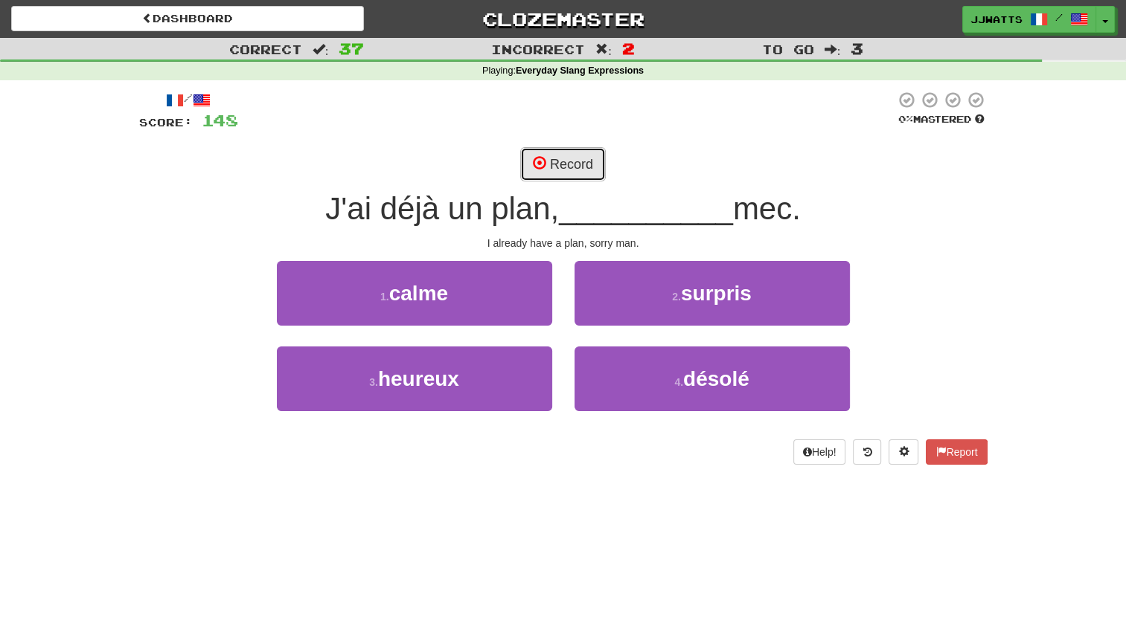
click at [558, 156] on button "Record" at bounding box center [563, 164] width 86 height 34
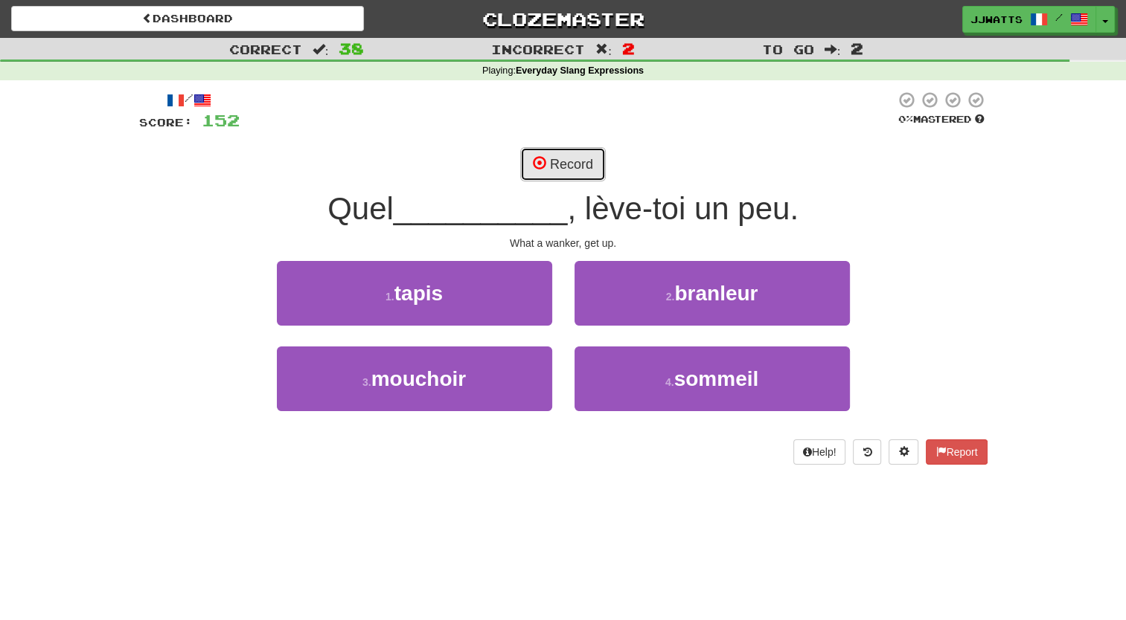
click at [568, 160] on button "Record" at bounding box center [563, 164] width 86 height 34
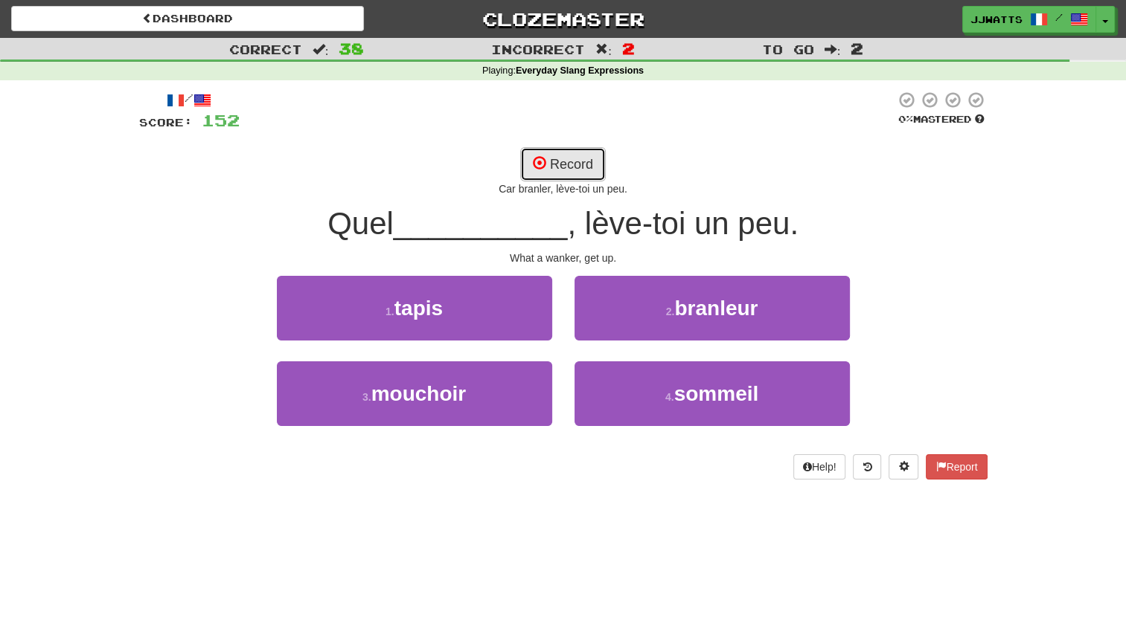
click at [571, 155] on button "Record" at bounding box center [563, 164] width 86 height 34
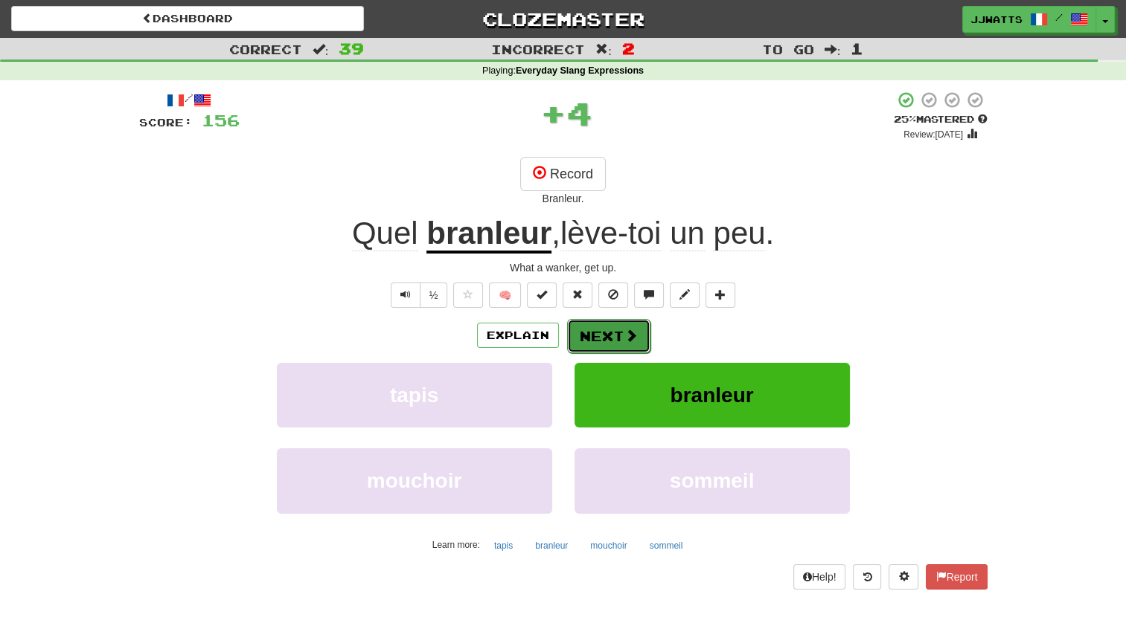
click at [613, 347] on button "Next" at bounding box center [608, 336] width 83 height 34
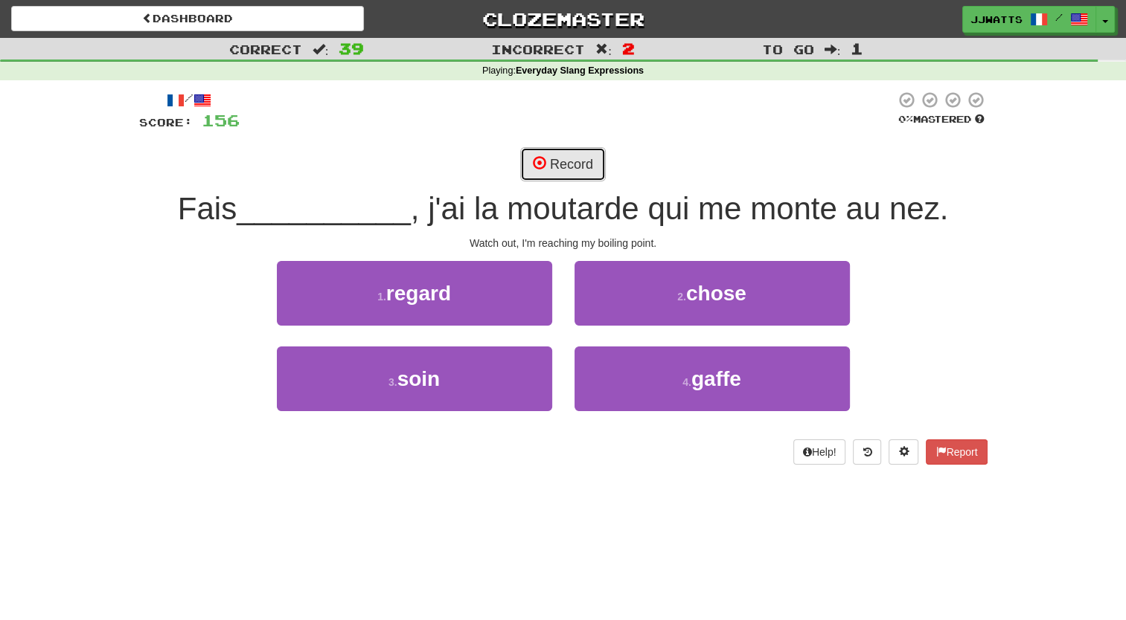
click at [550, 170] on button "Record" at bounding box center [563, 164] width 86 height 34
